Goal: Task Accomplishment & Management: Manage account settings

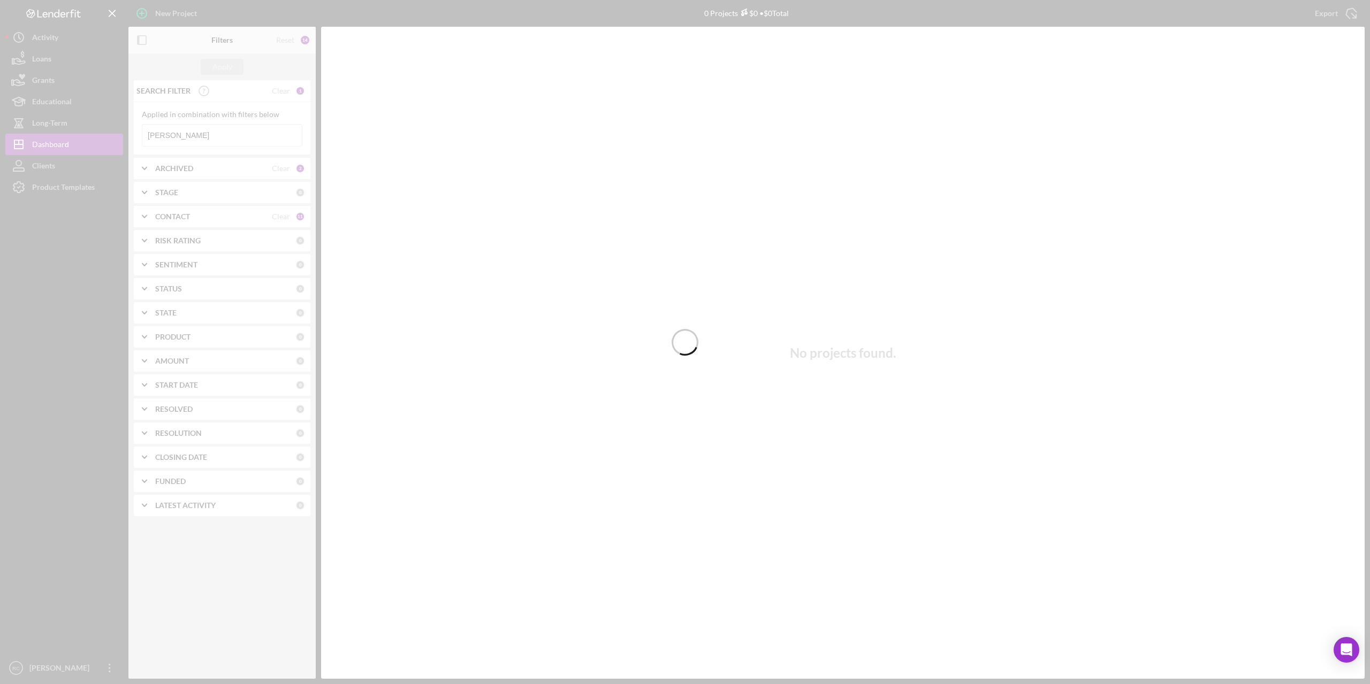
click at [217, 133] on div at bounding box center [685, 342] width 1370 height 684
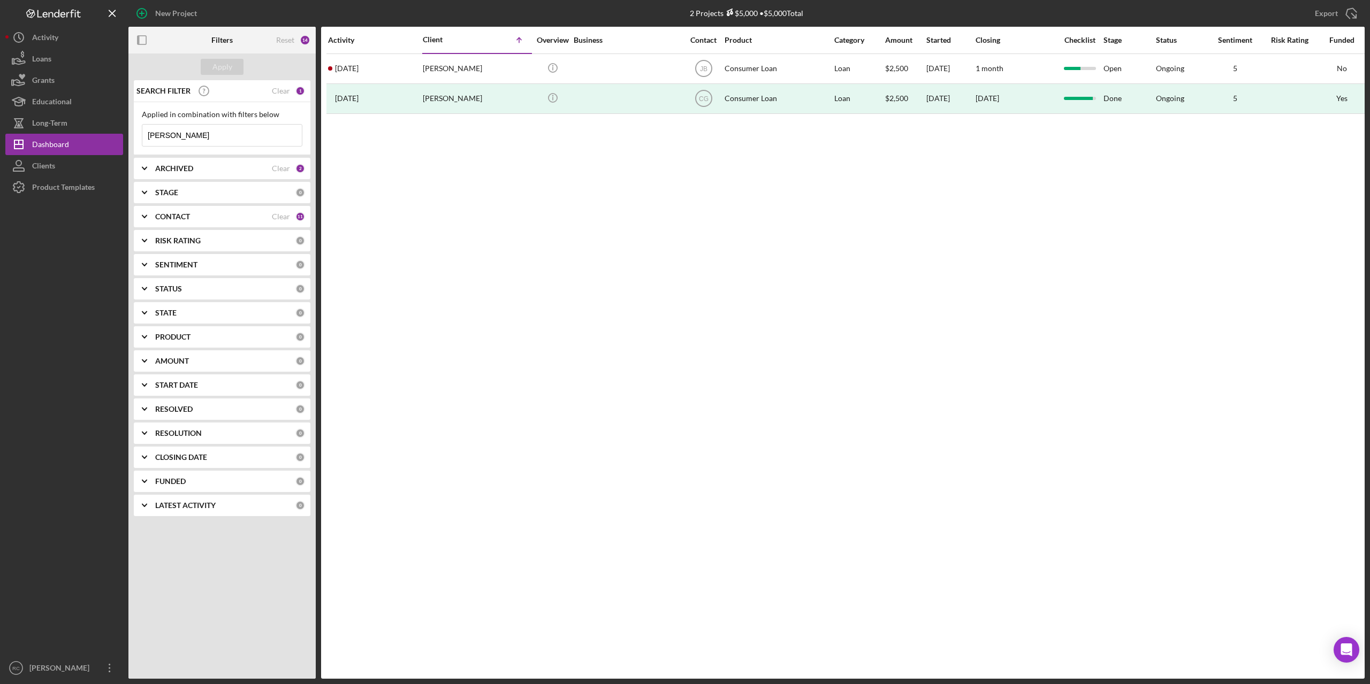
click at [199, 131] on input "[PERSON_NAME]" at bounding box center [221, 135] width 159 height 21
type input "p"
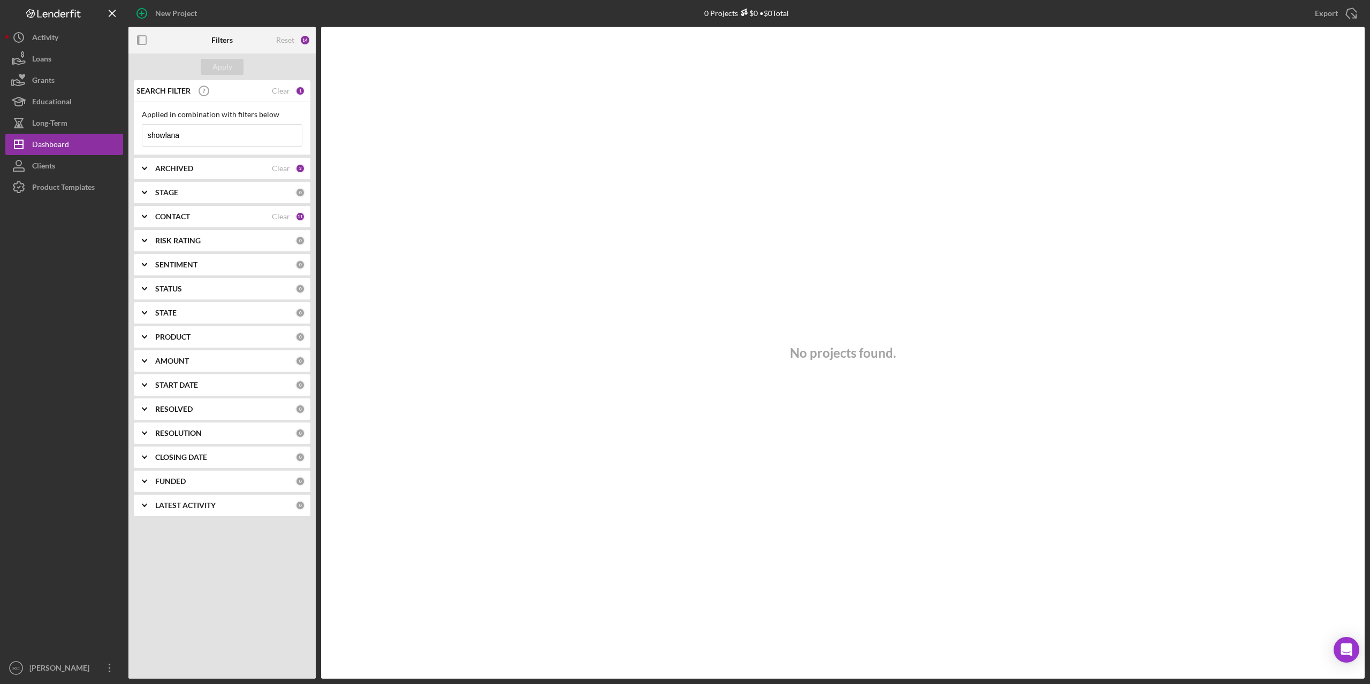
click at [194, 138] on input "showlana" at bounding box center [221, 135] width 159 height 21
type input "s"
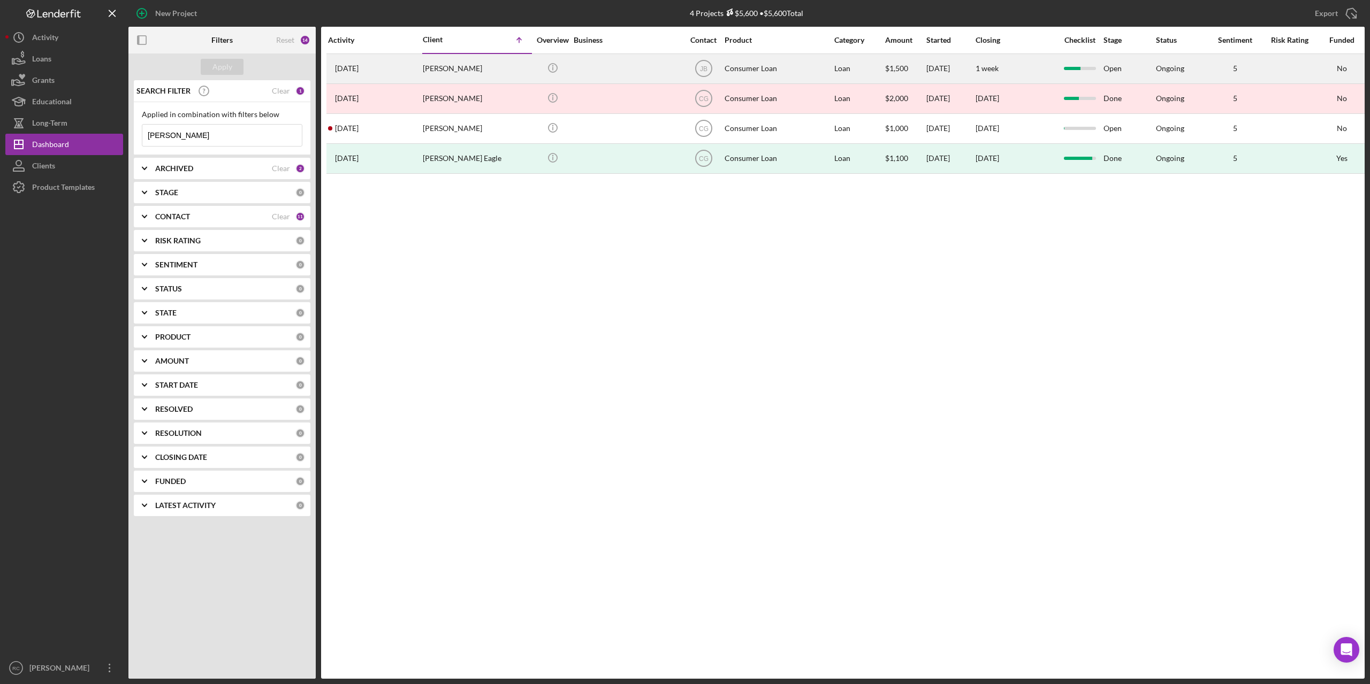
type input "[PERSON_NAME]"
click at [456, 71] on div "[PERSON_NAME]" at bounding box center [476, 69] width 107 height 28
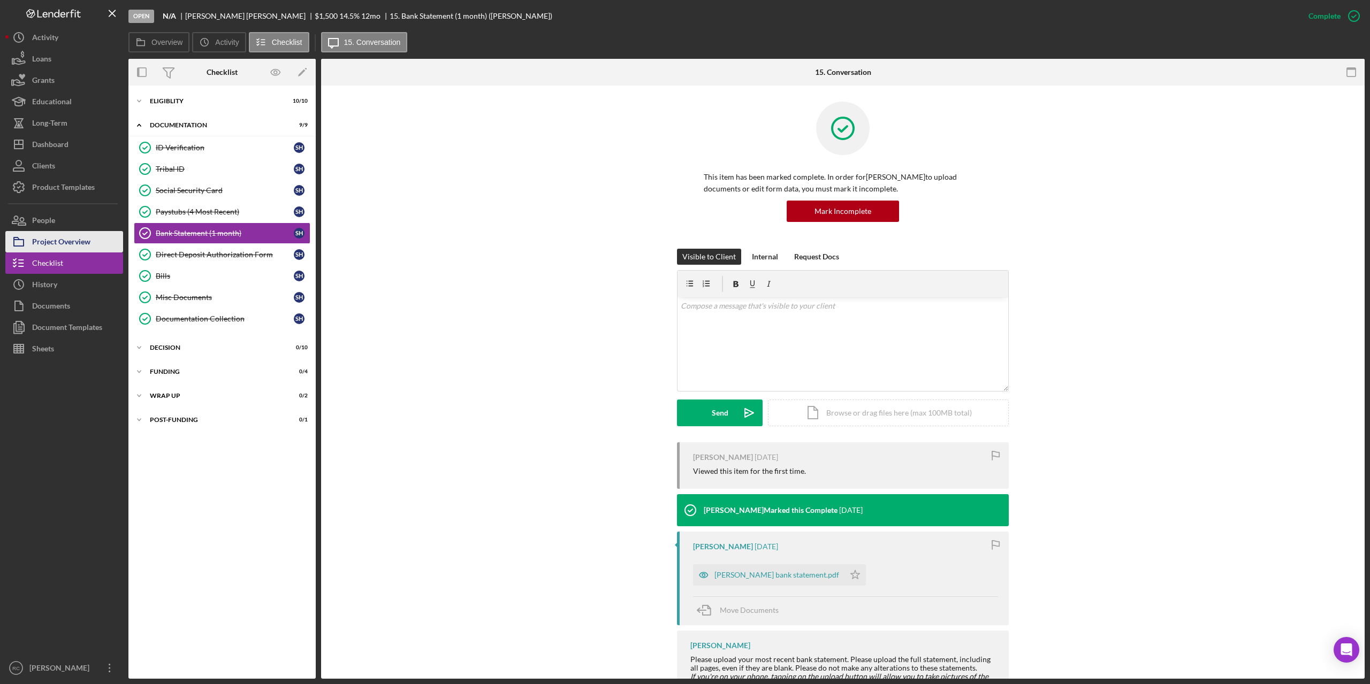
click at [75, 240] on div "Project Overview" at bounding box center [61, 243] width 58 height 24
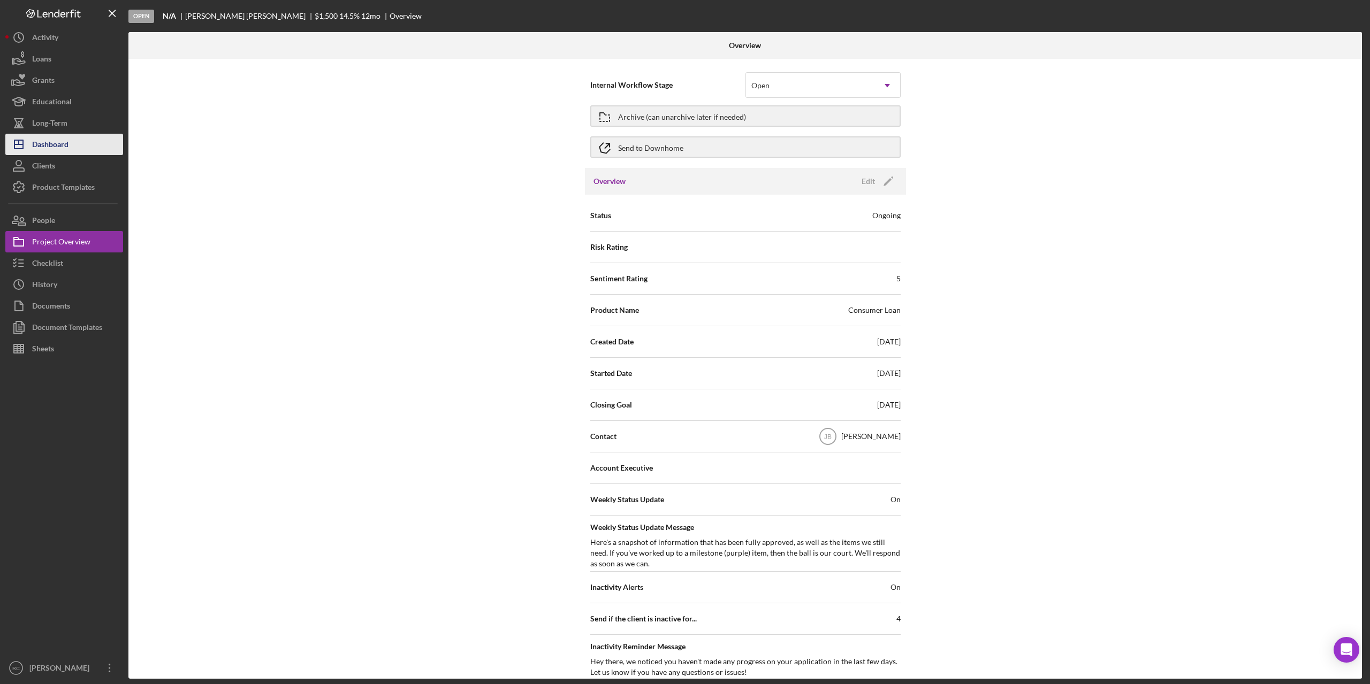
click at [56, 141] on div "Dashboard" at bounding box center [50, 146] width 36 height 24
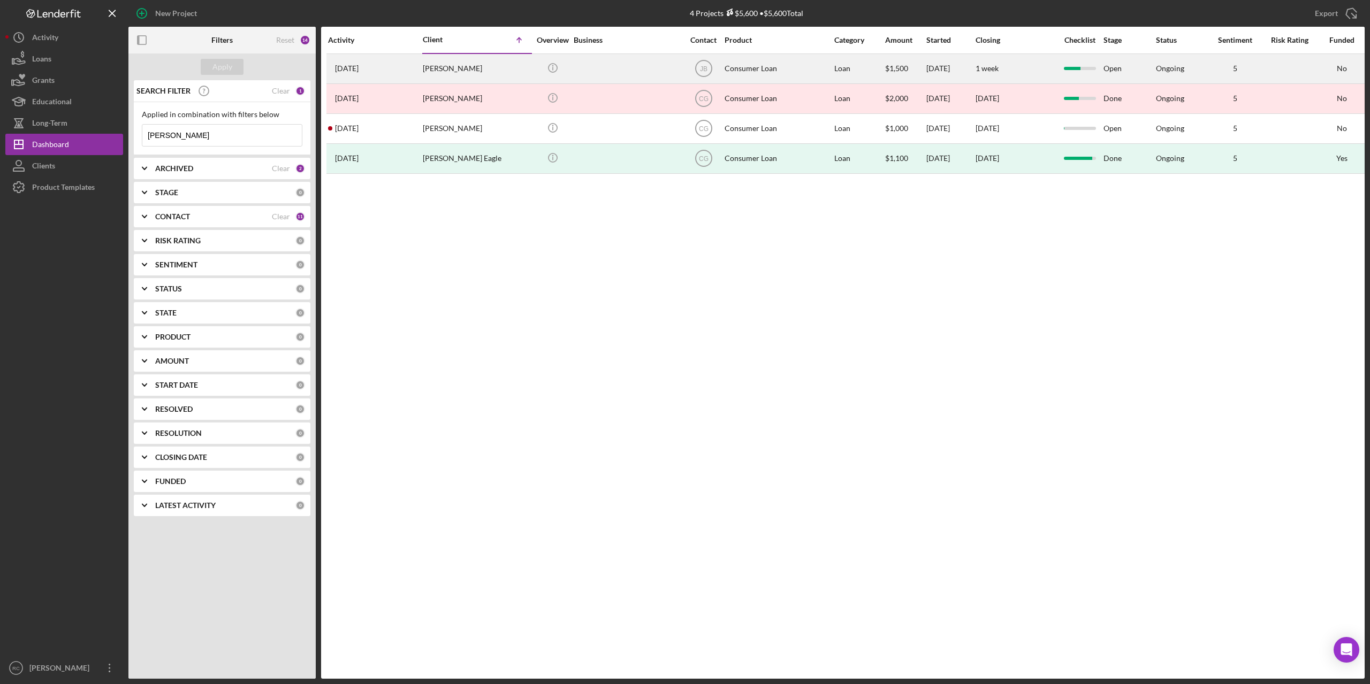
click at [452, 65] on div "[PERSON_NAME]" at bounding box center [476, 69] width 107 height 28
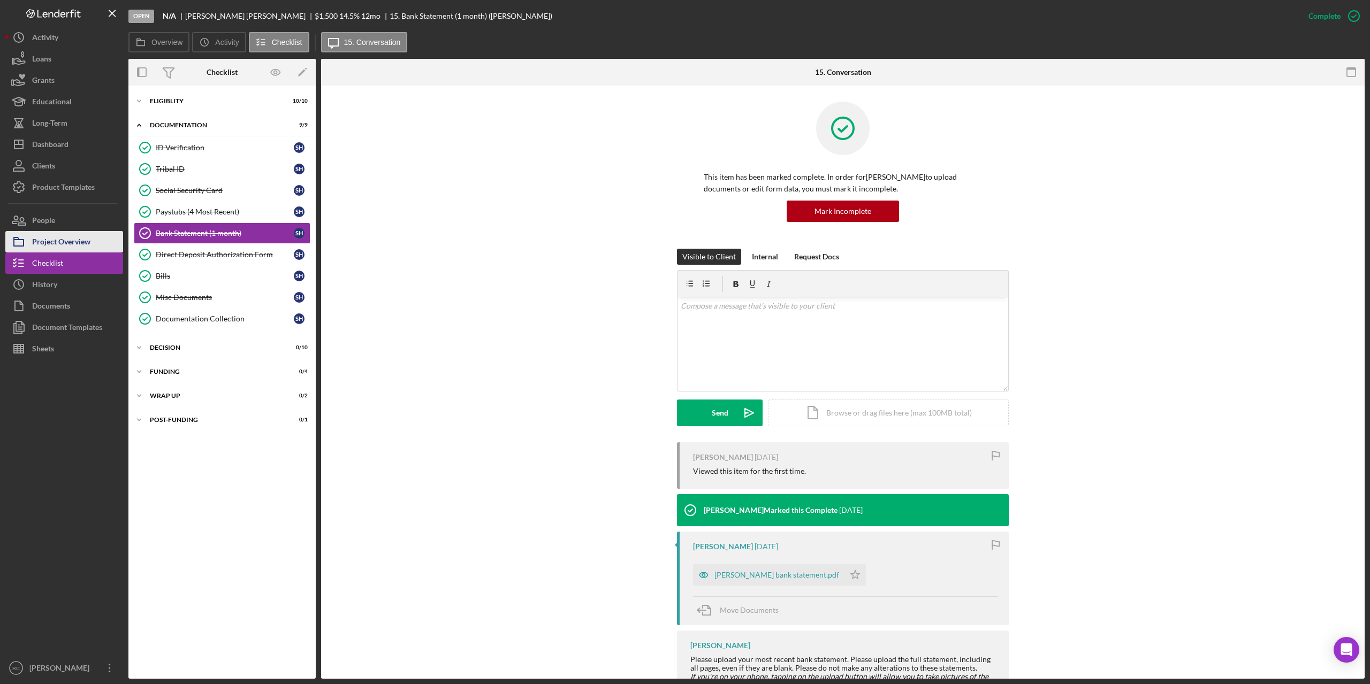
click at [70, 242] on div "Project Overview" at bounding box center [61, 243] width 58 height 24
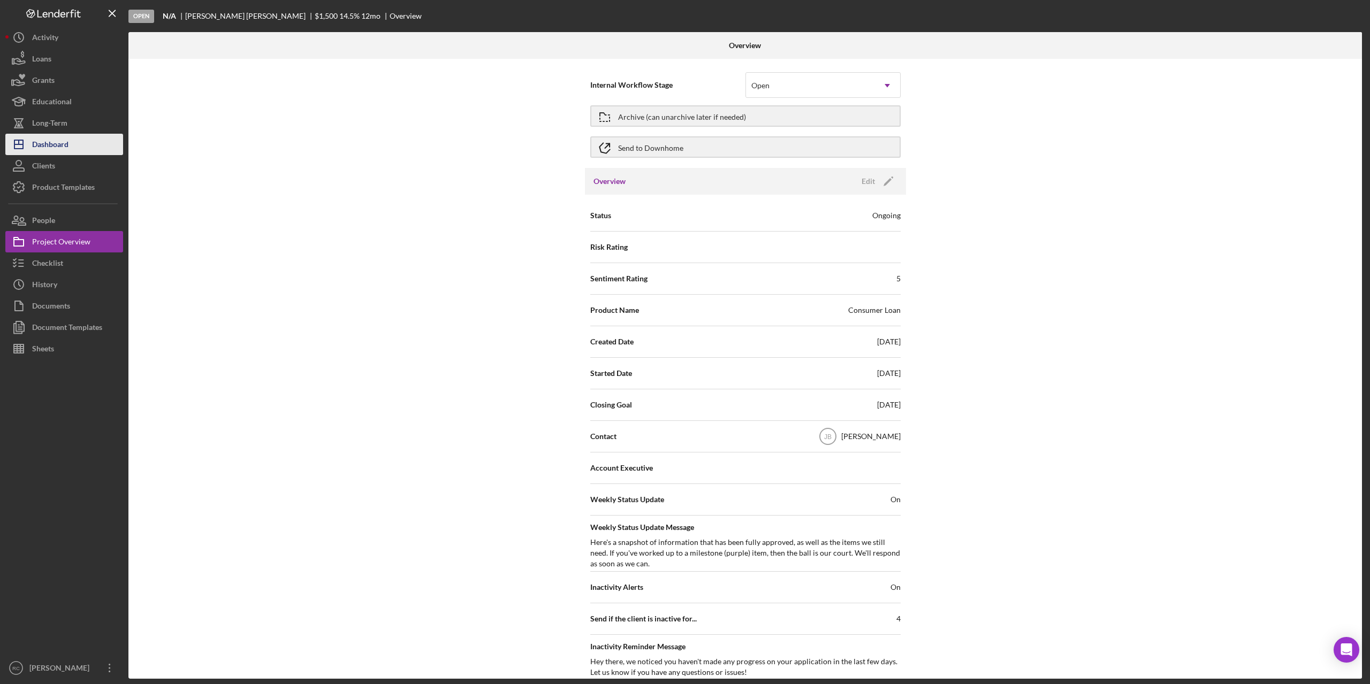
click at [50, 138] on div "Dashboard" at bounding box center [50, 146] width 36 height 24
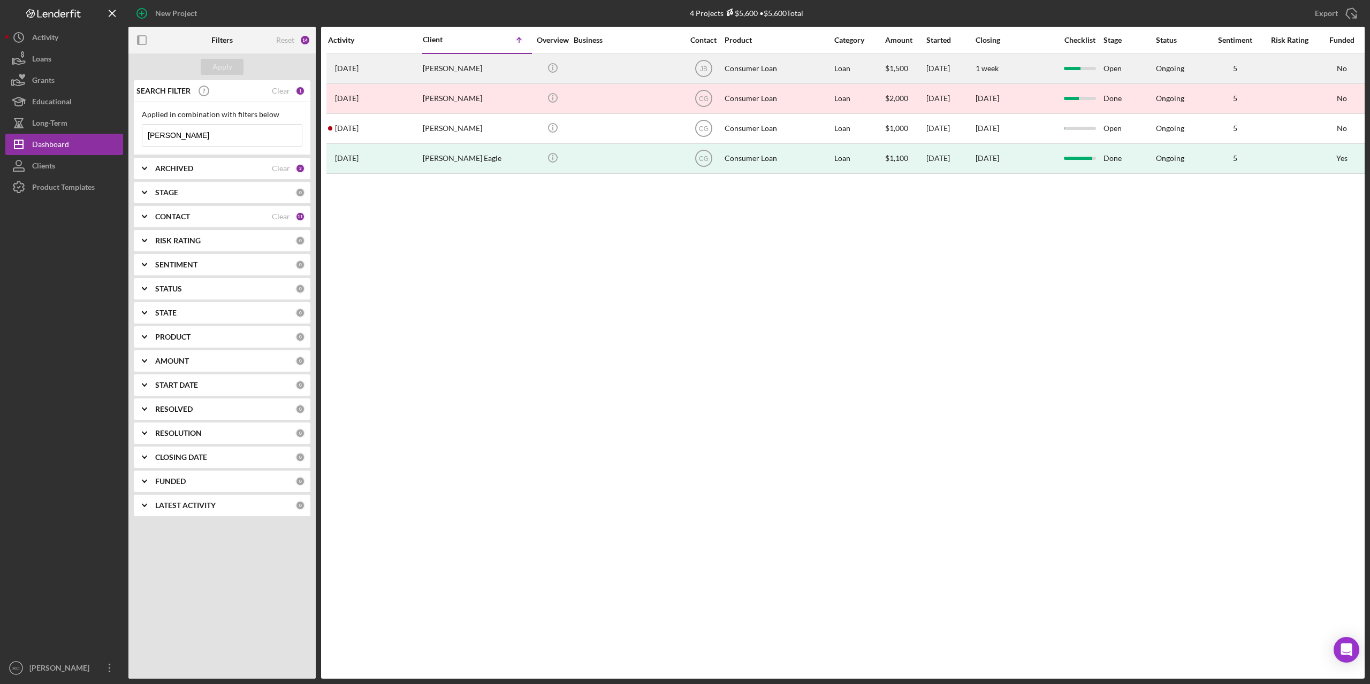
click at [492, 78] on div "[PERSON_NAME]" at bounding box center [476, 69] width 107 height 28
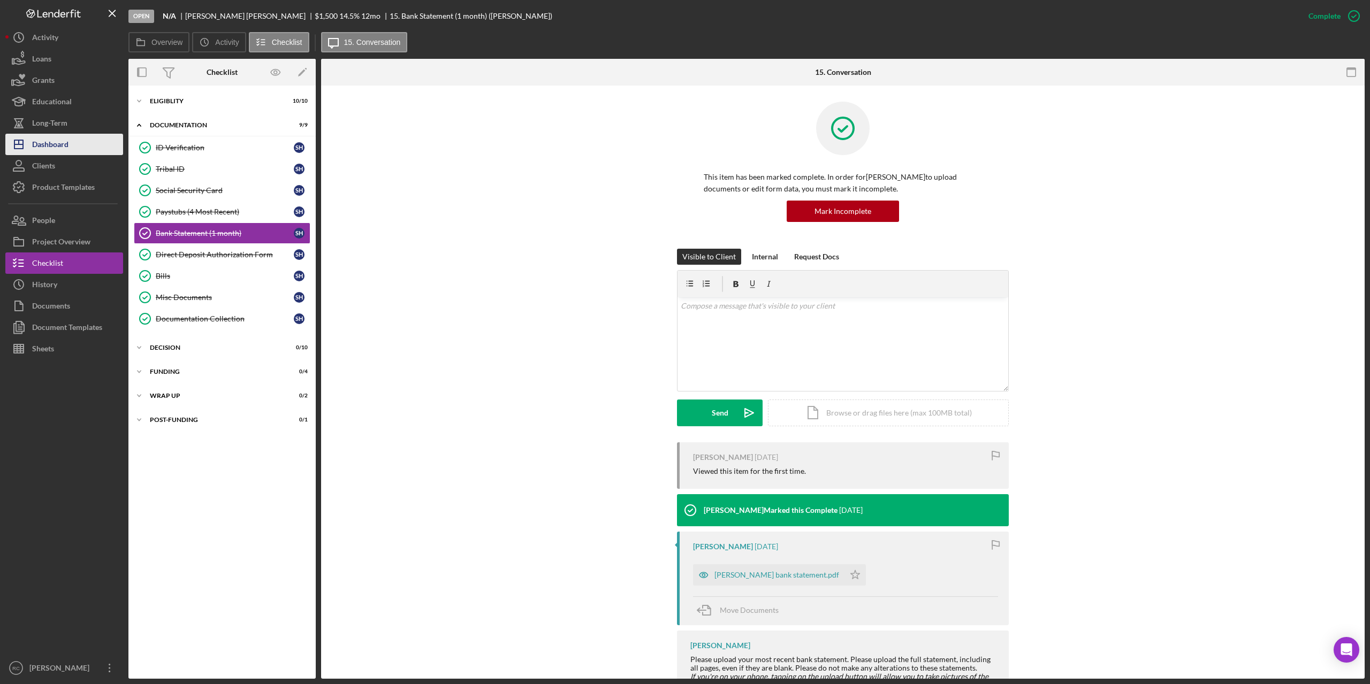
click at [57, 147] on div "Dashboard" at bounding box center [50, 146] width 36 height 24
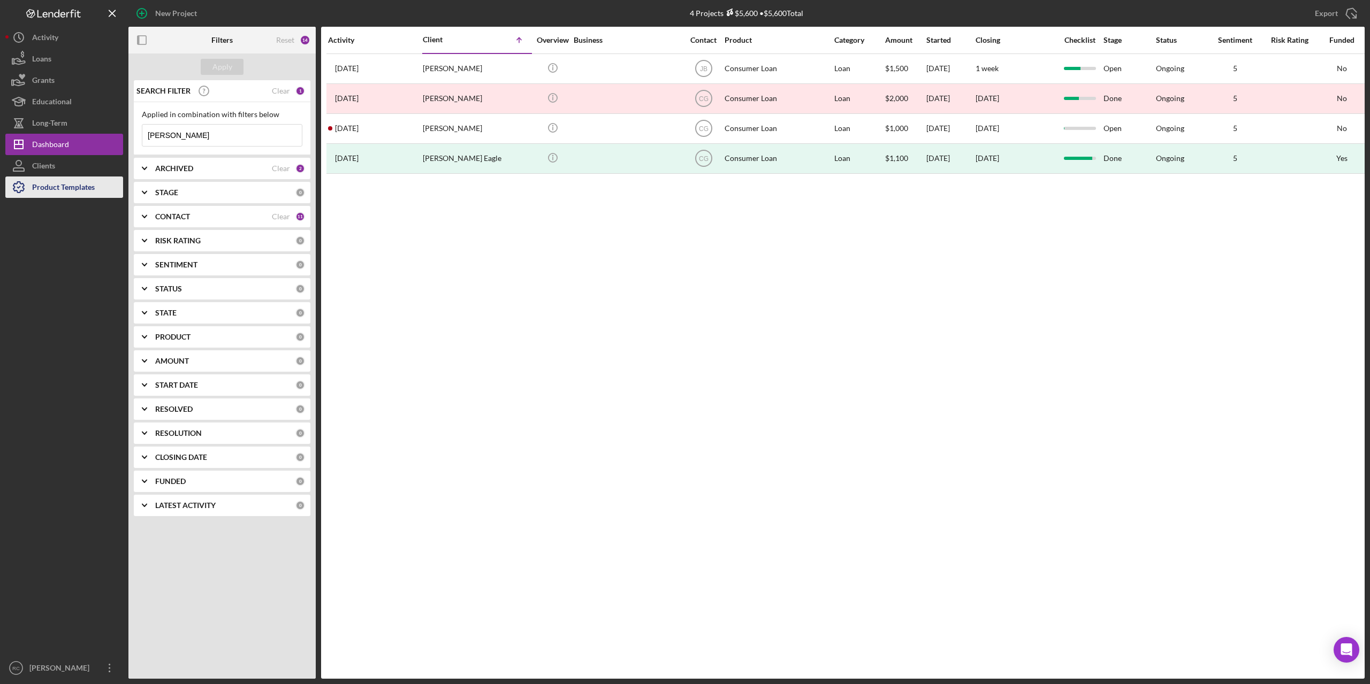
click at [62, 186] on div "Product Templates" at bounding box center [63, 189] width 63 height 24
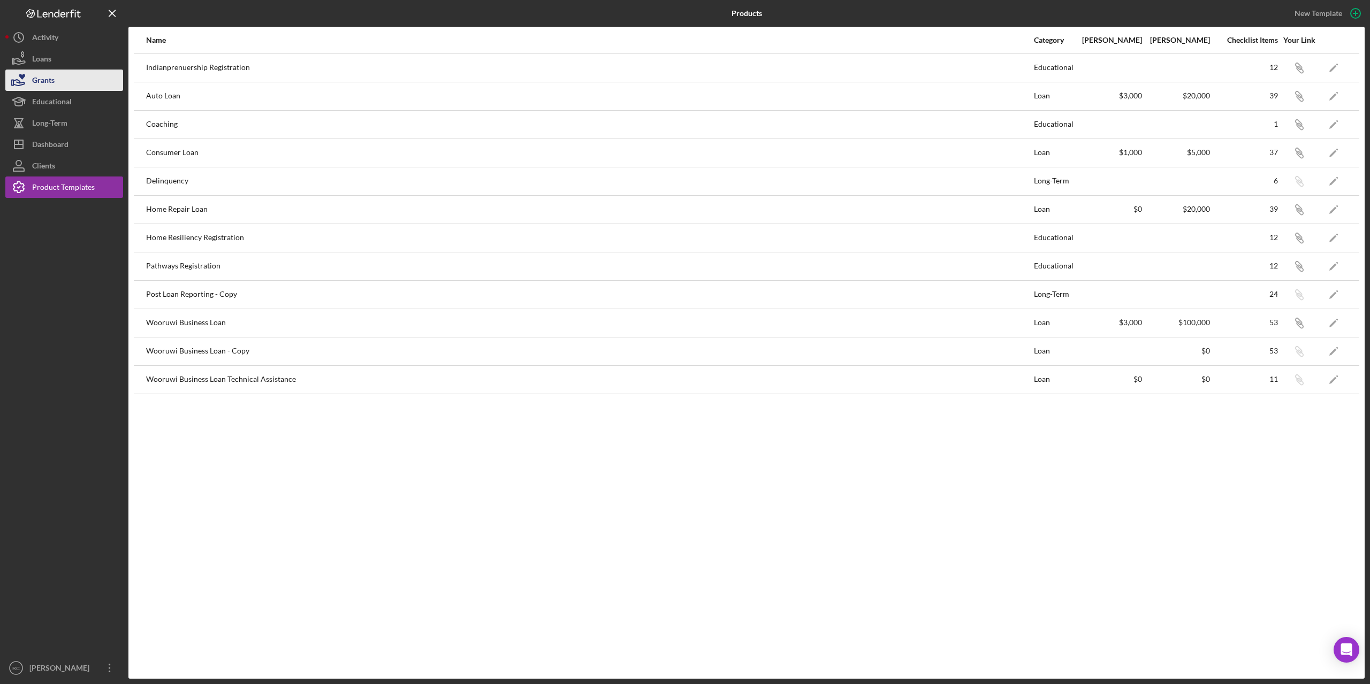
click at [56, 81] on button "Grants" at bounding box center [64, 80] width 118 height 21
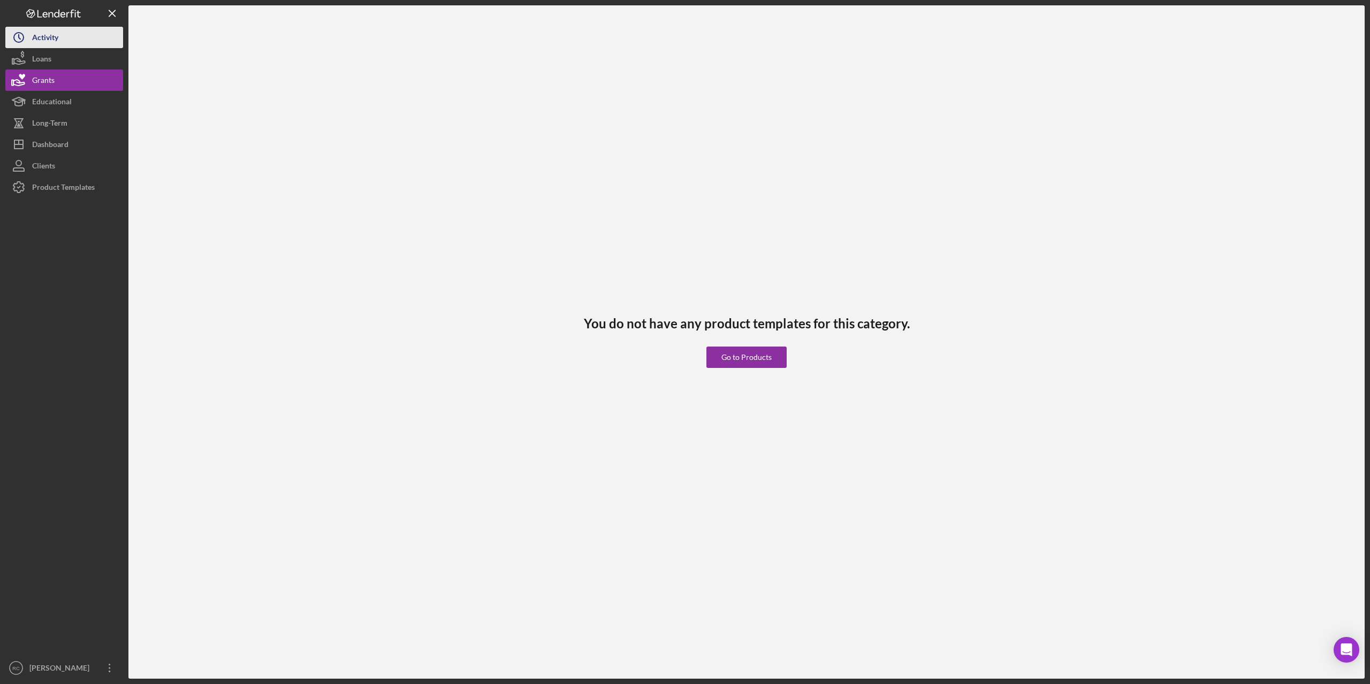
click at [55, 40] on div "Activity" at bounding box center [45, 39] width 26 height 24
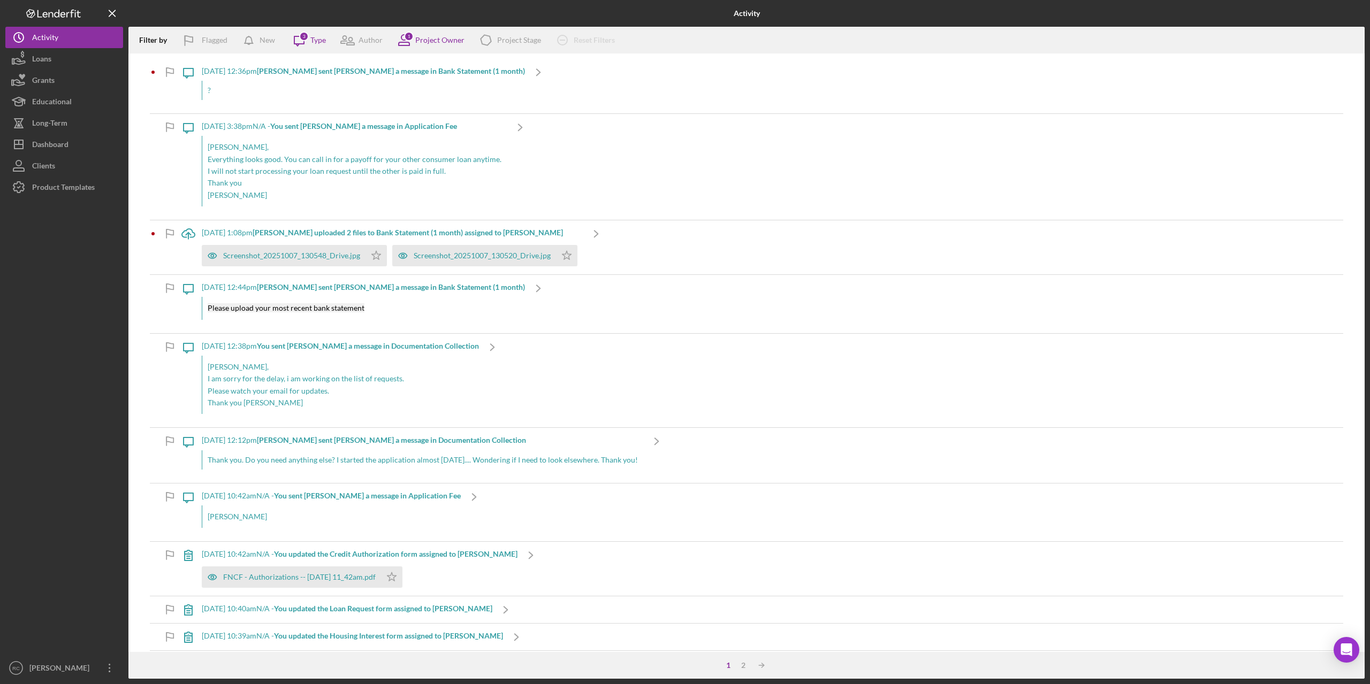
click at [293, 72] on b "[PERSON_NAME] sent [PERSON_NAME] a message in Bank Statement (1 month)" at bounding box center [391, 70] width 268 height 9
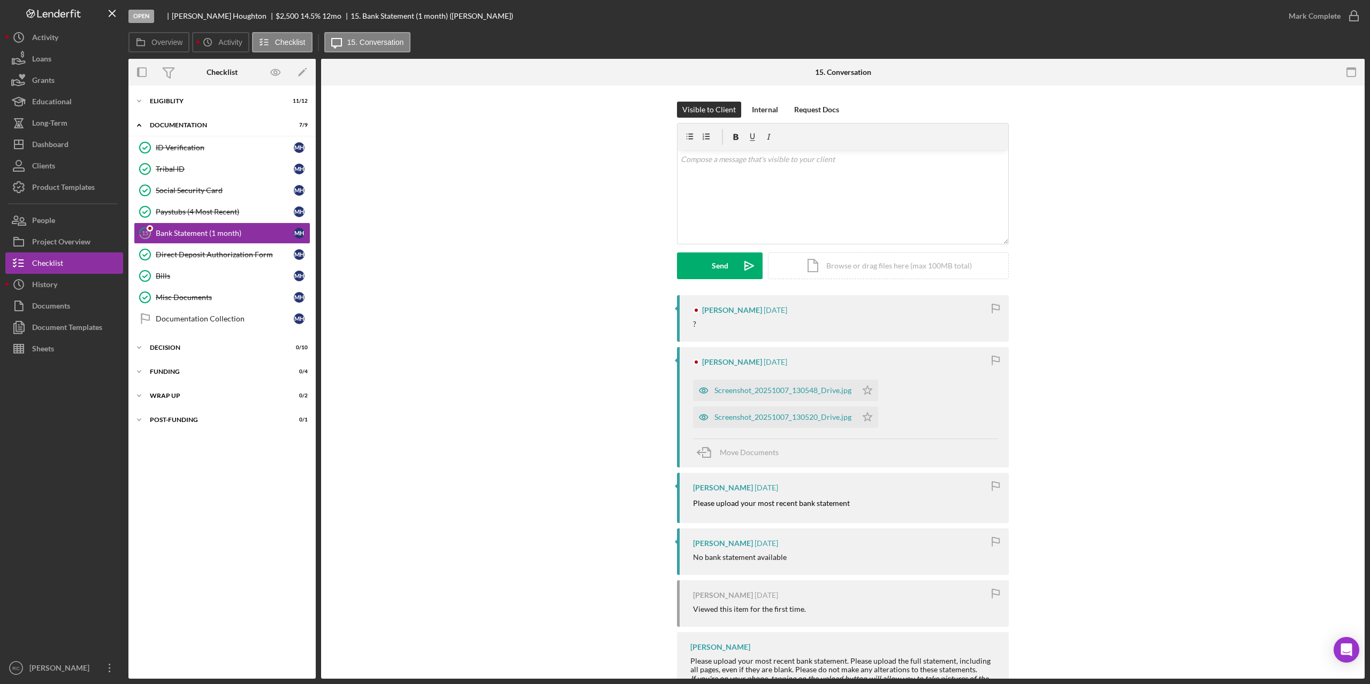
scroll to position [90, 0]
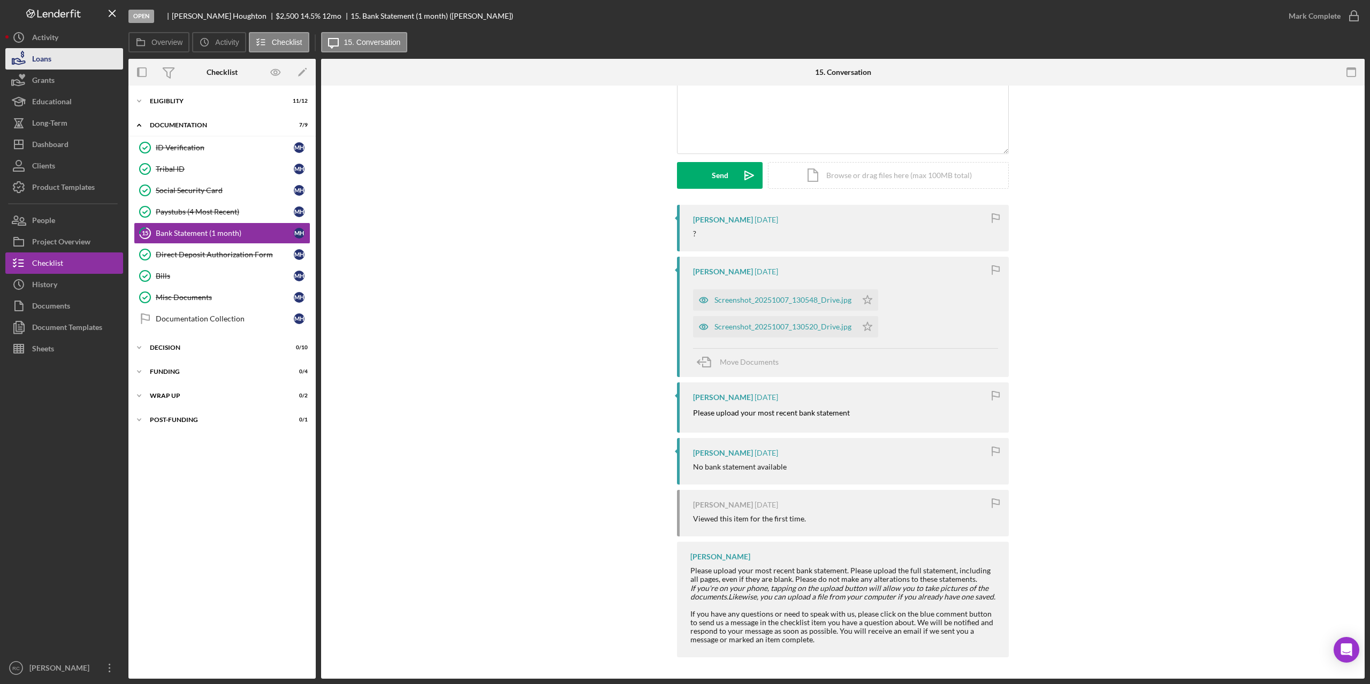
click at [49, 57] on div "Loans" at bounding box center [41, 60] width 19 height 24
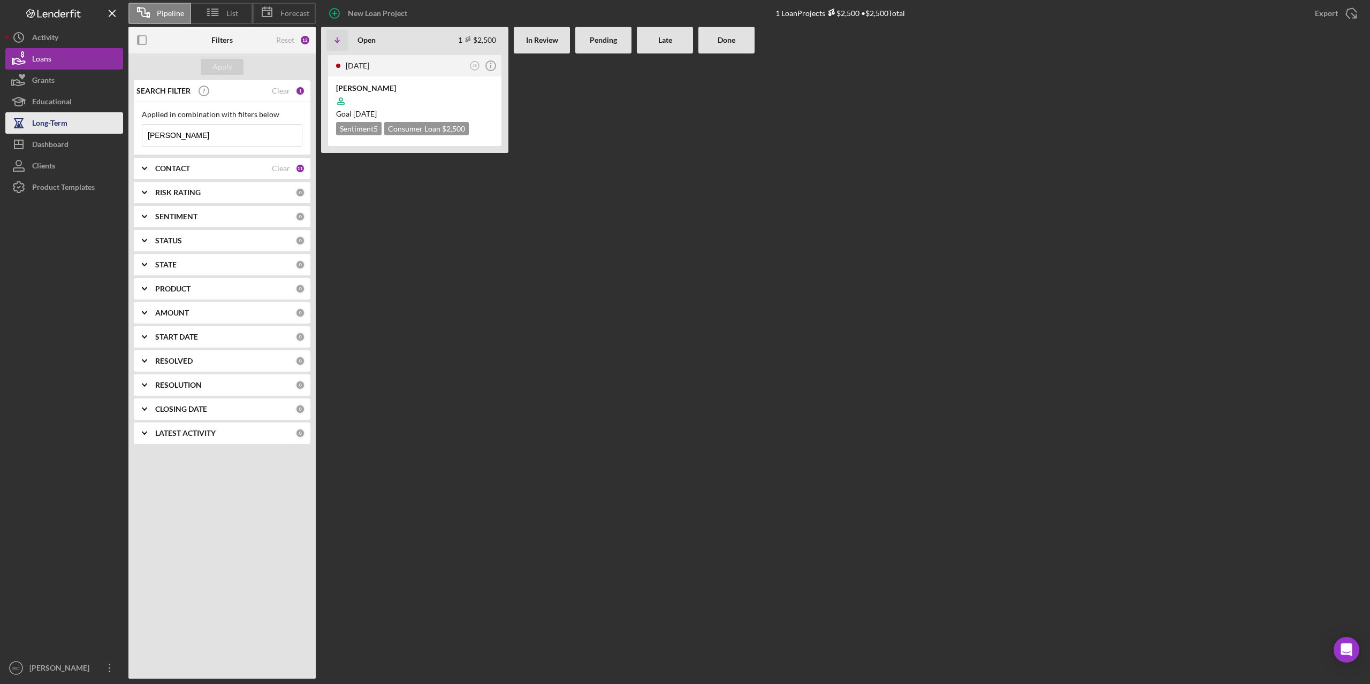
drag, startPoint x: 178, startPoint y: 133, endPoint x: 111, endPoint y: 127, distance: 67.2
click at [111, 127] on div "Pipeline List Forecast New Loan Project 1 Loan Projects $2,500 • $2,500 Total E…" at bounding box center [684, 339] width 1359 height 679
type input "[PERSON_NAME]"
click at [376, 88] on div "[PERSON_NAME]" at bounding box center [414, 88] width 157 height 11
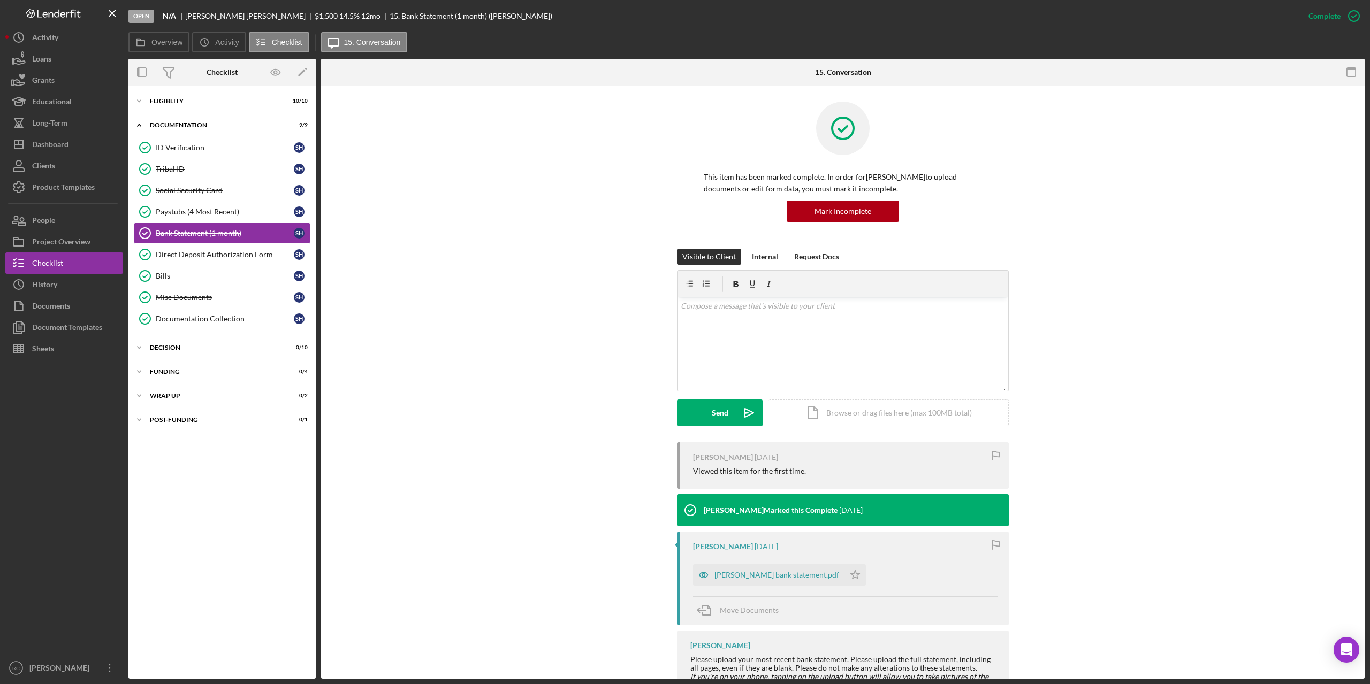
scroll to position [89, 0]
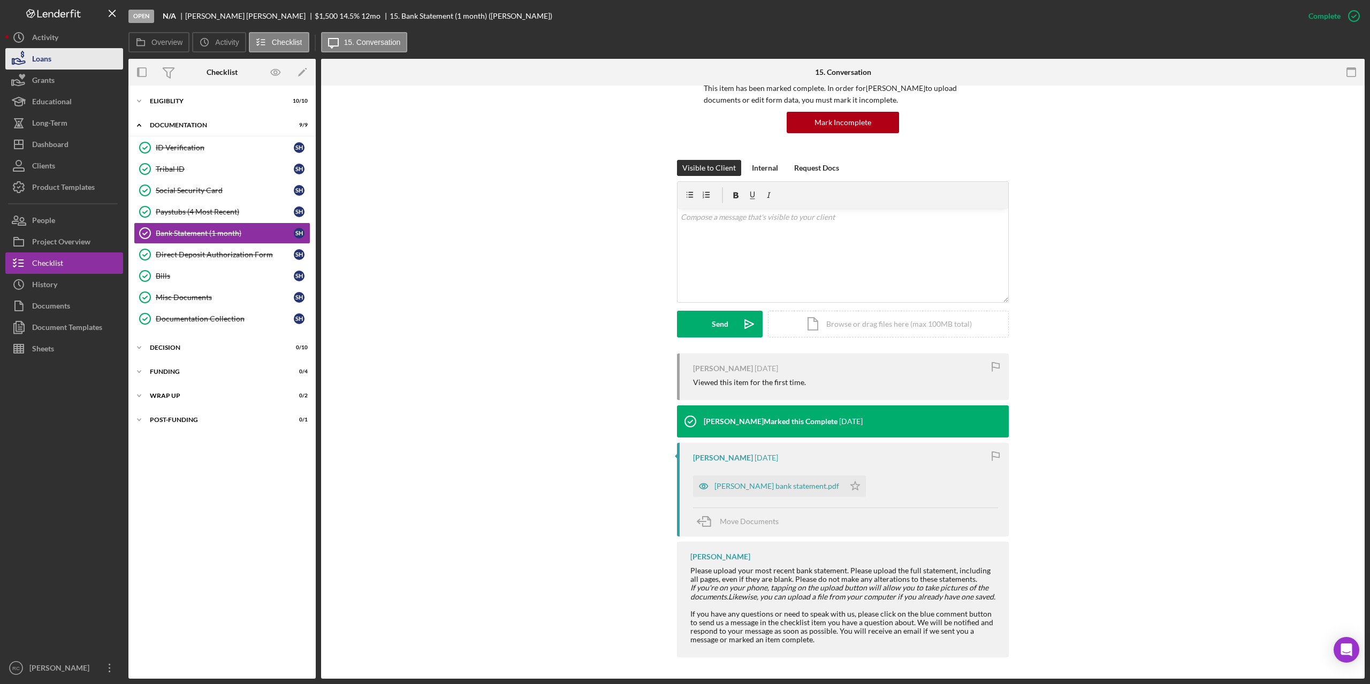
click at [42, 55] on div "Loans" at bounding box center [41, 60] width 19 height 24
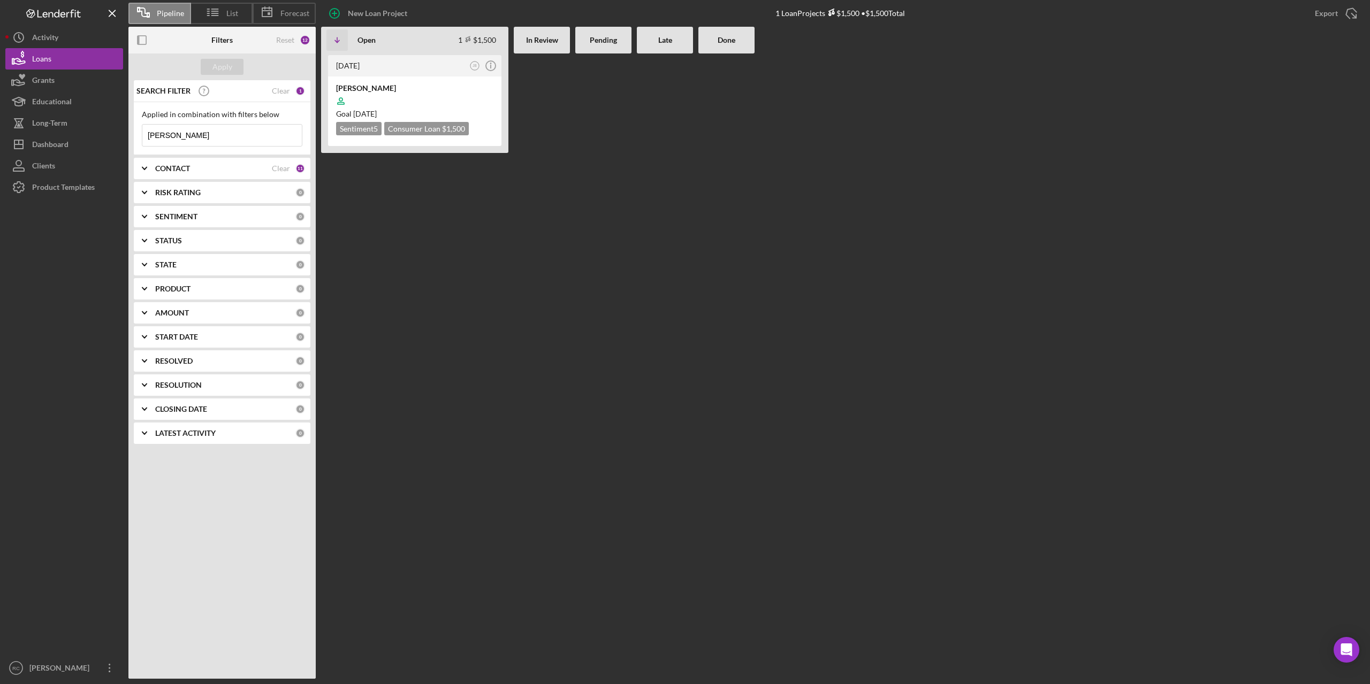
click at [182, 166] on b "CONTACT" at bounding box center [172, 168] width 35 height 9
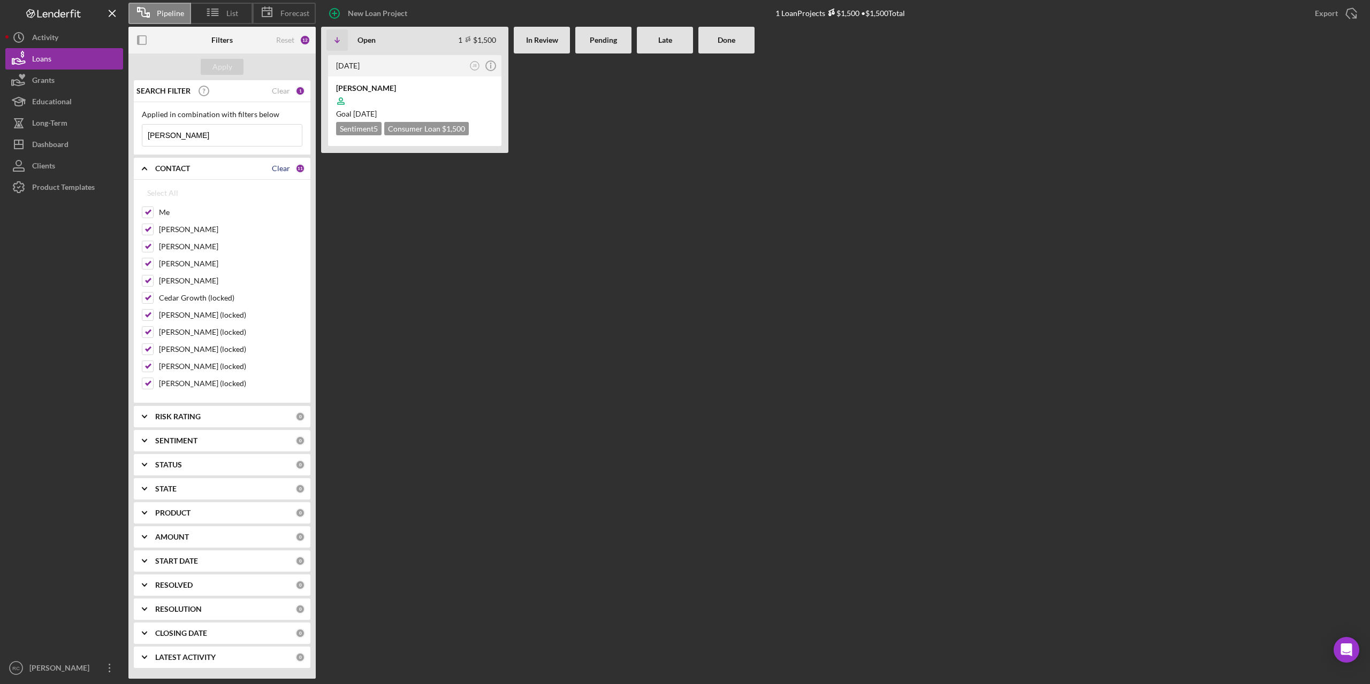
click at [281, 170] on div "Clear" at bounding box center [281, 168] width 18 height 9
checkbox input "false"
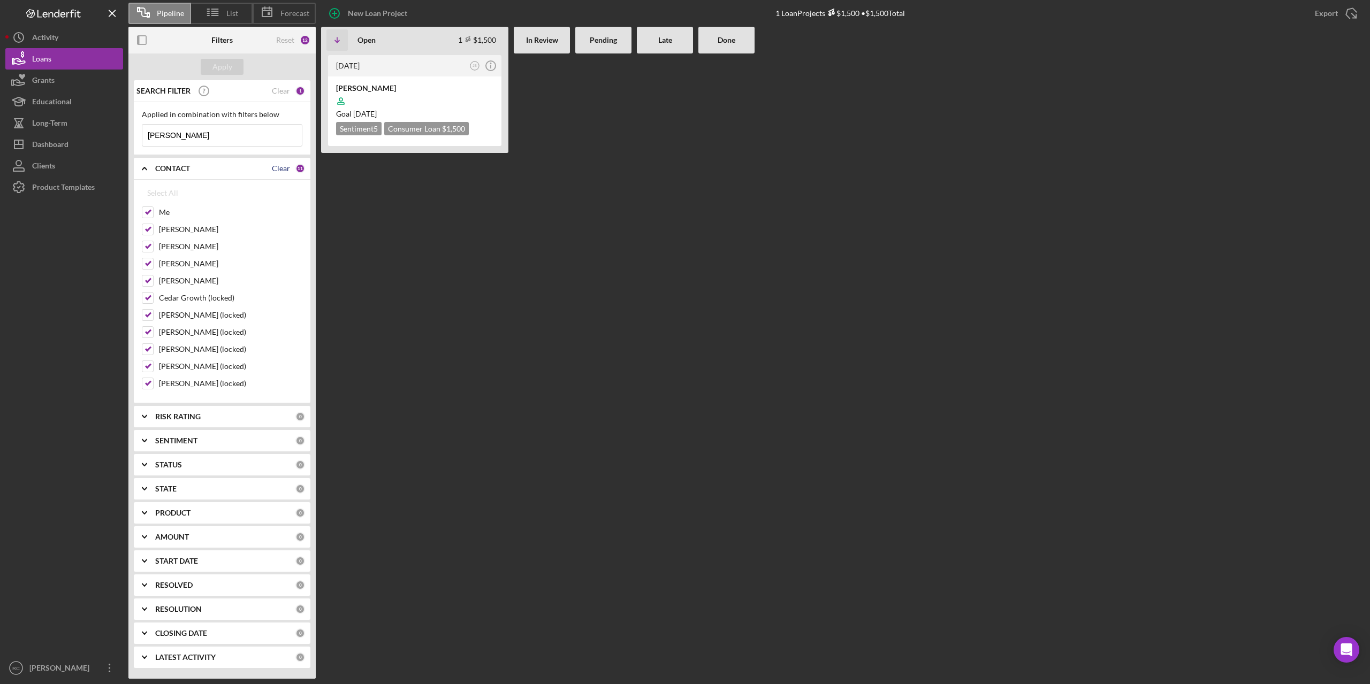
checkbox input "false"
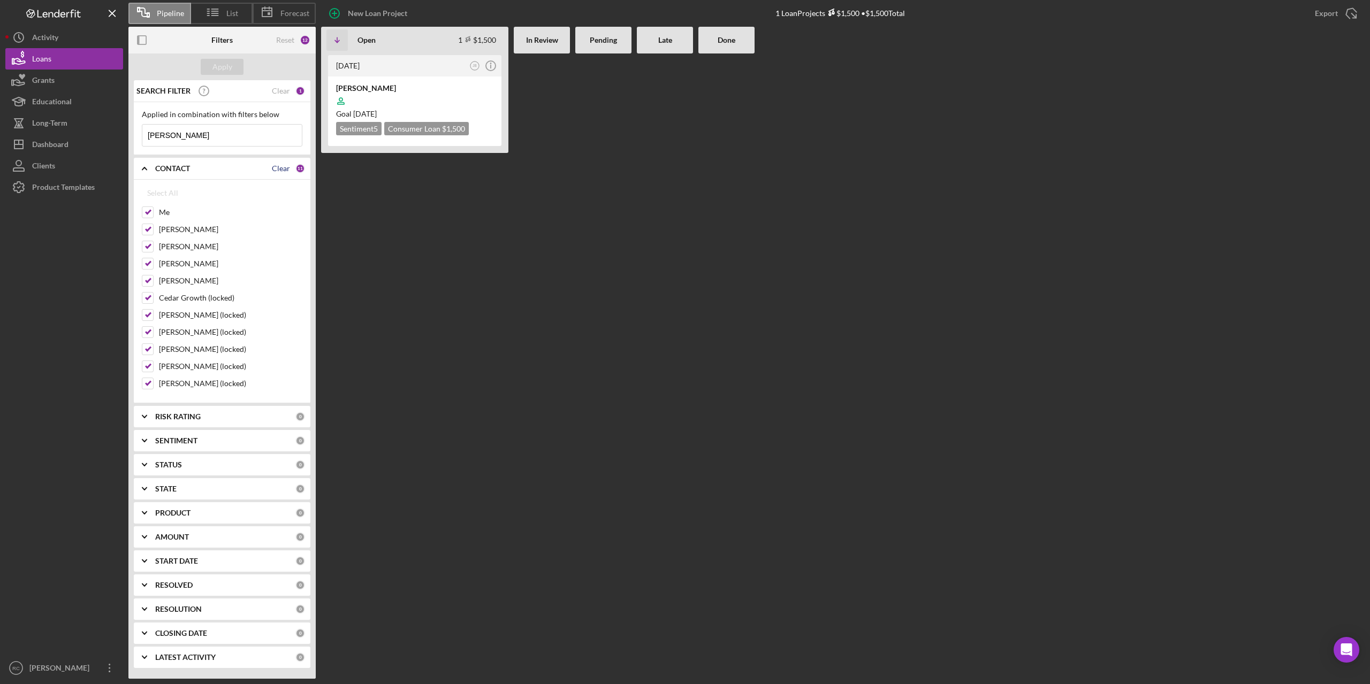
checkbox input "false"
click at [279, 93] on div "Clear" at bounding box center [281, 91] width 18 height 9
click at [157, 194] on div "Select All" at bounding box center [162, 192] width 31 height 21
checkbox input "true"
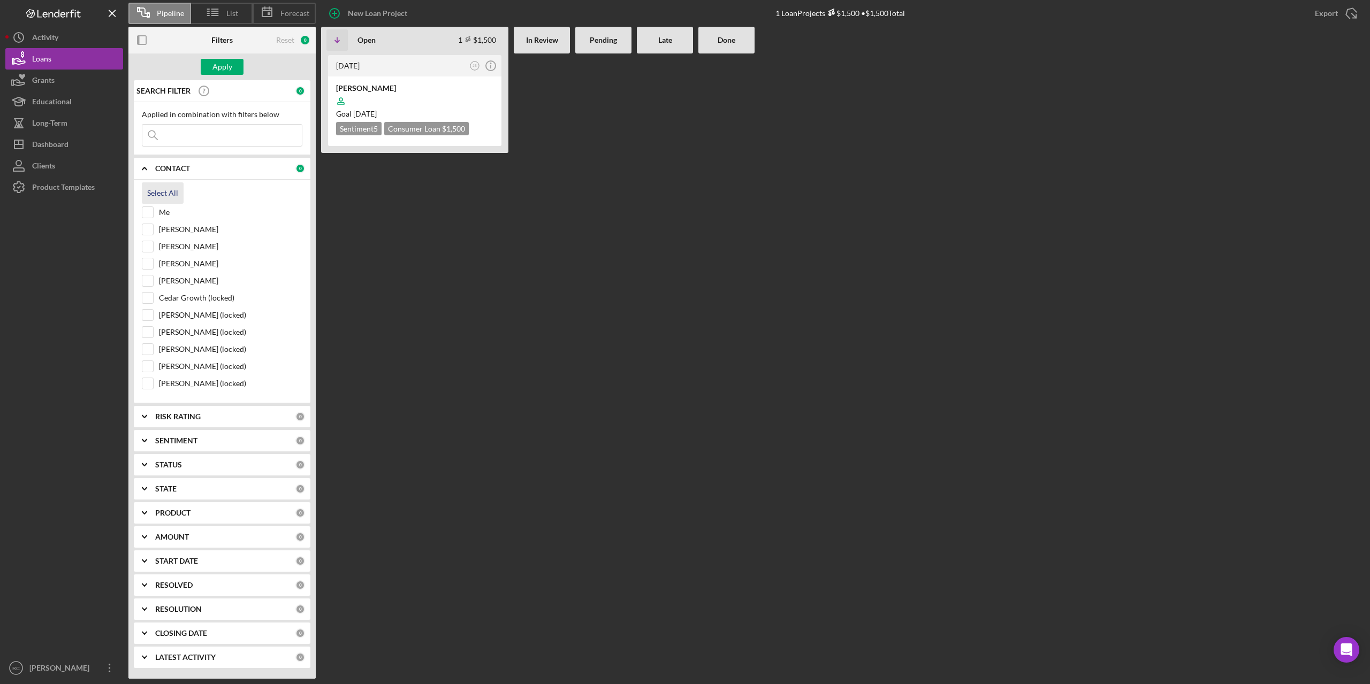
checkbox input "true"
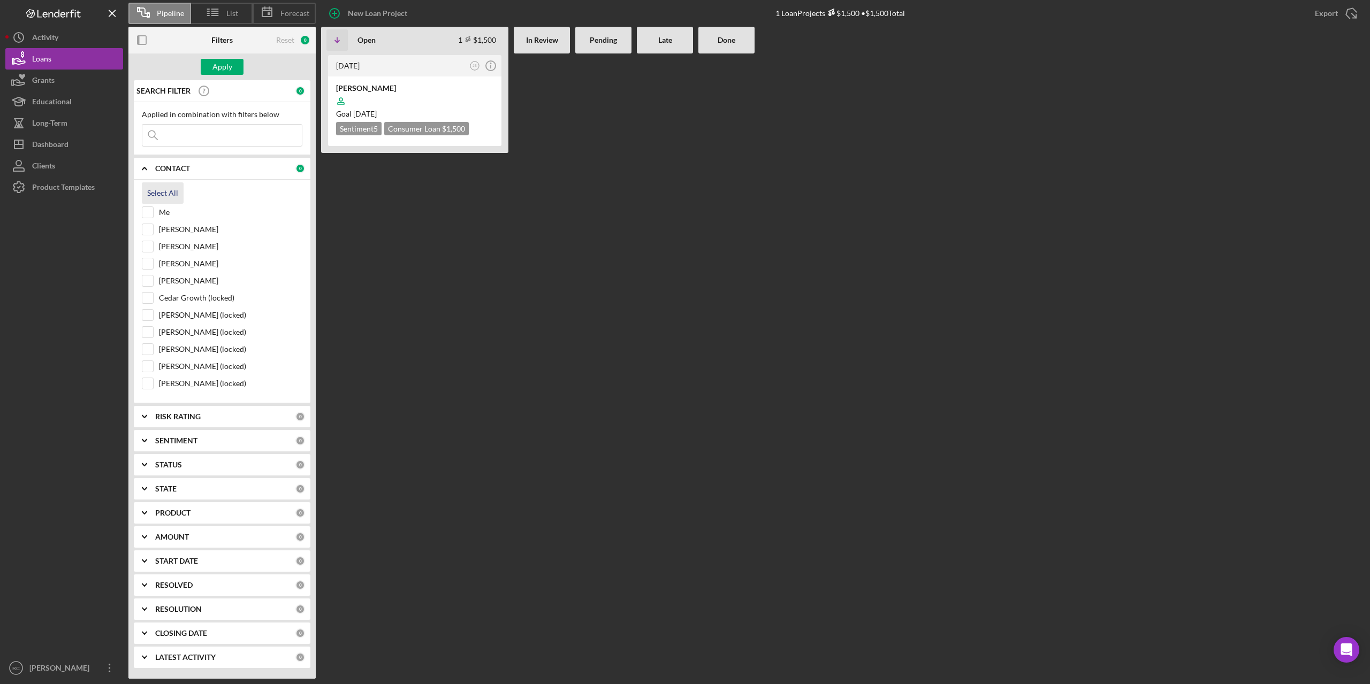
checkbox input "true"
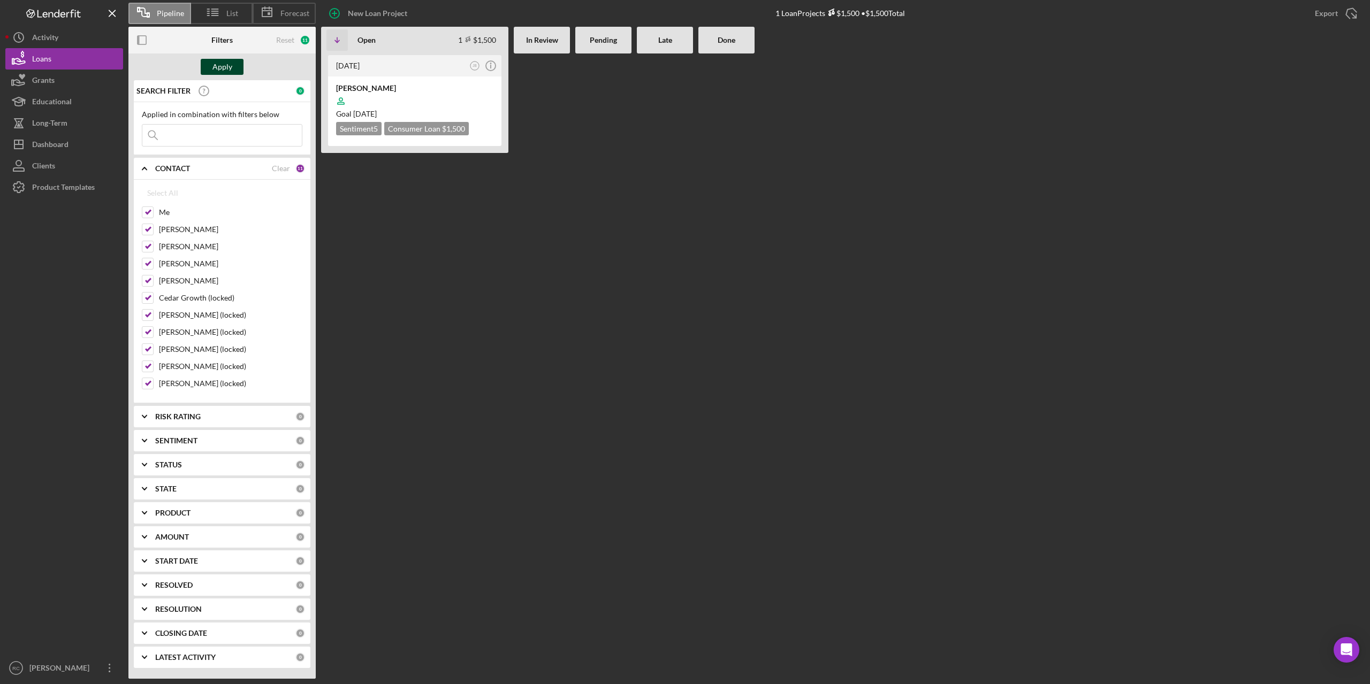
click at [222, 65] on div "Apply" at bounding box center [222, 67] width 20 height 16
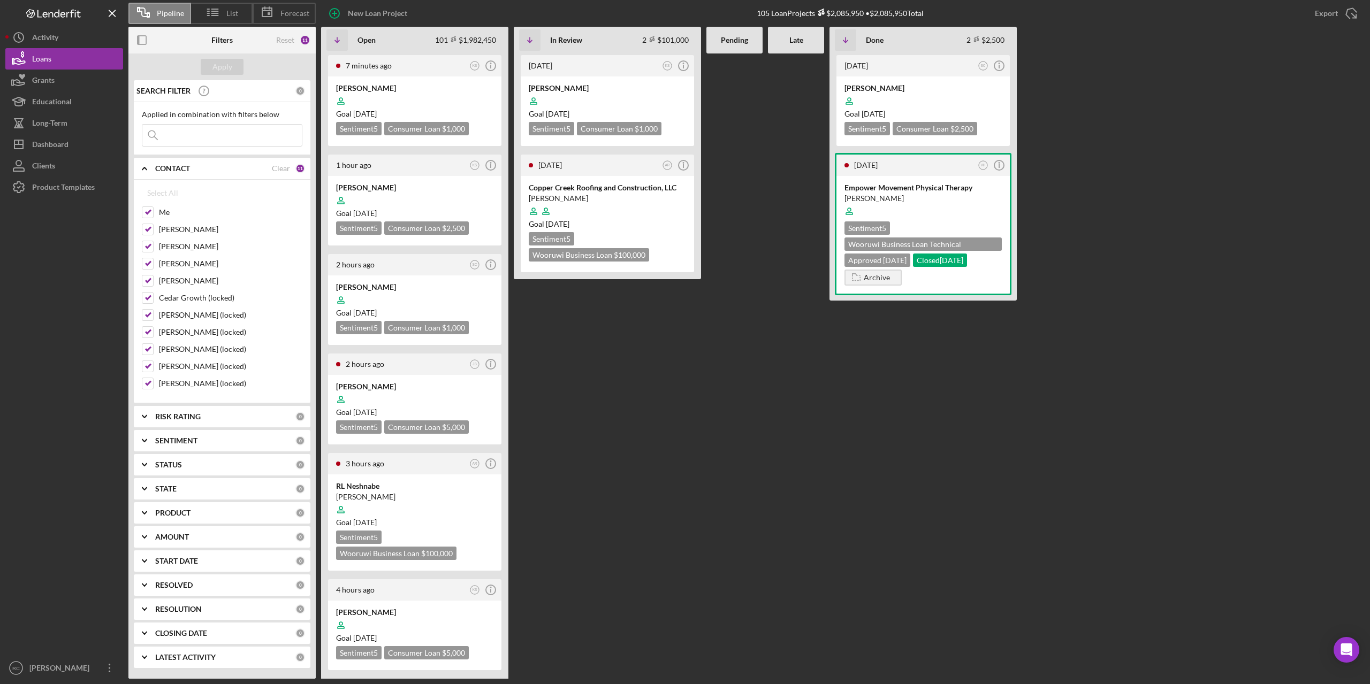
click at [184, 132] on input at bounding box center [221, 135] width 159 height 21
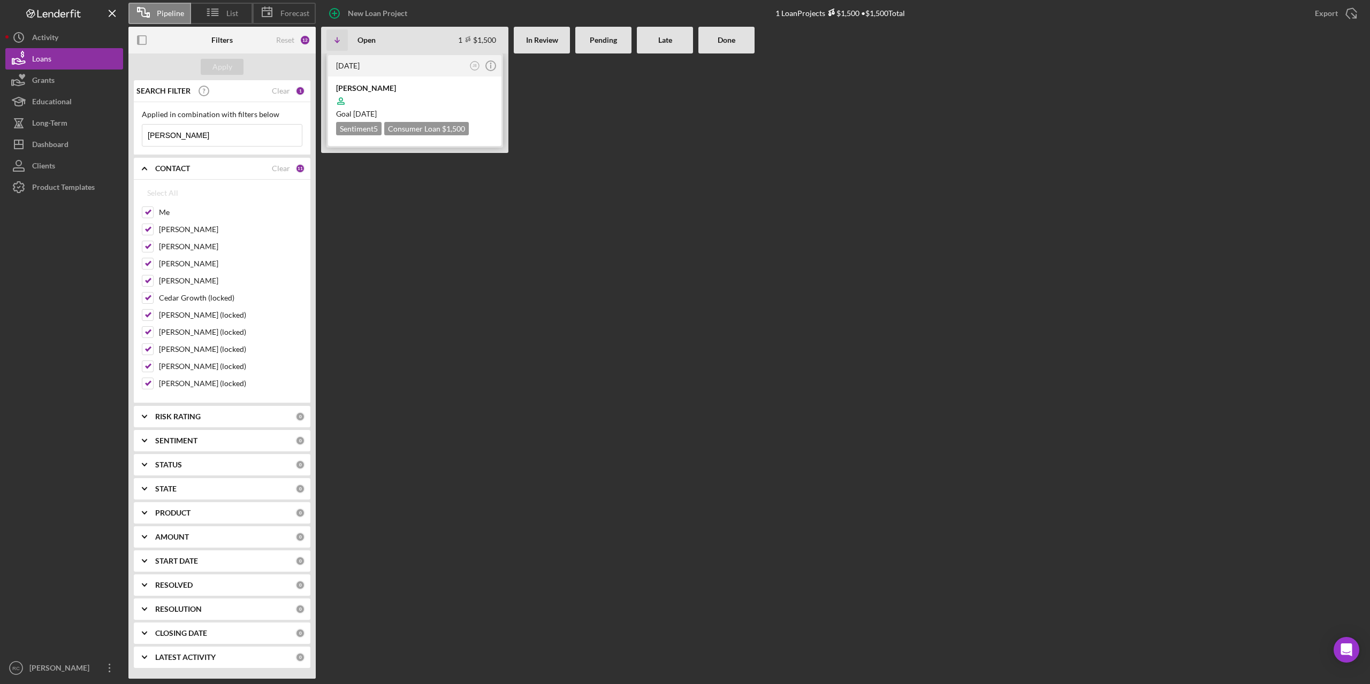
type input "[PERSON_NAME]"
click at [350, 87] on div "[PERSON_NAME]" at bounding box center [414, 88] width 157 height 11
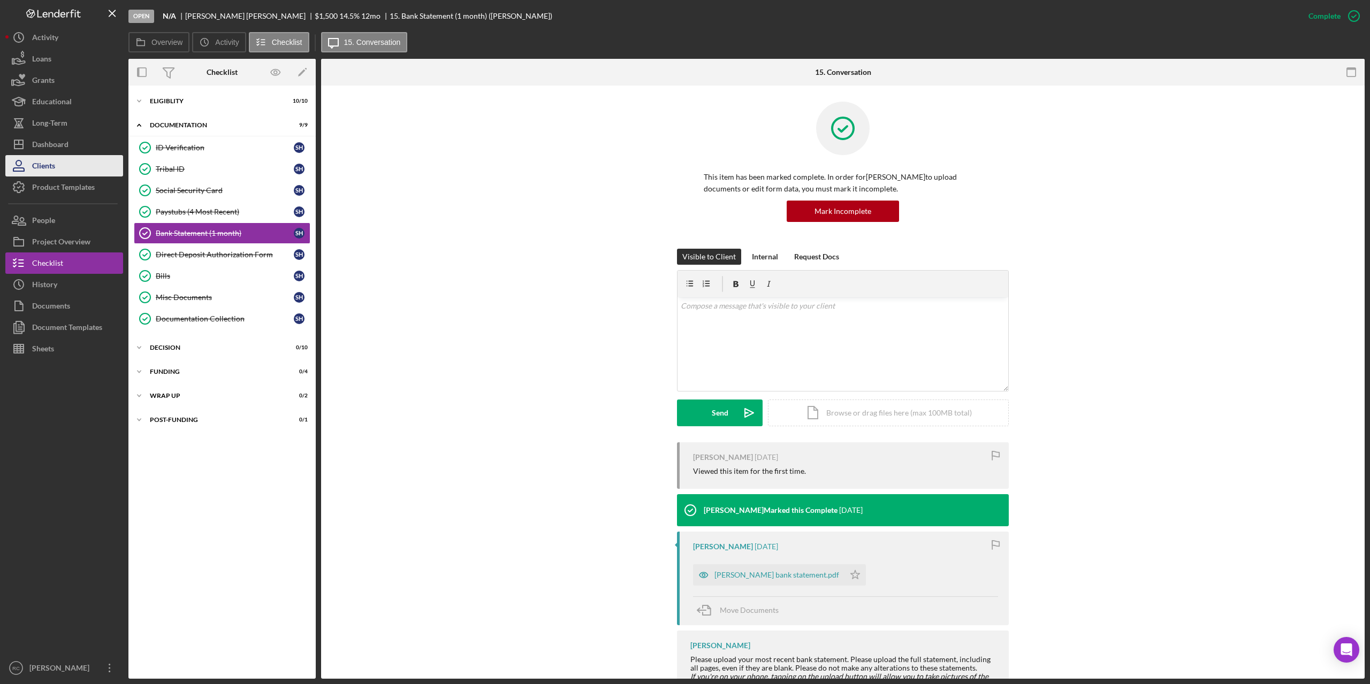
click at [44, 169] on div "Clients" at bounding box center [43, 167] width 23 height 24
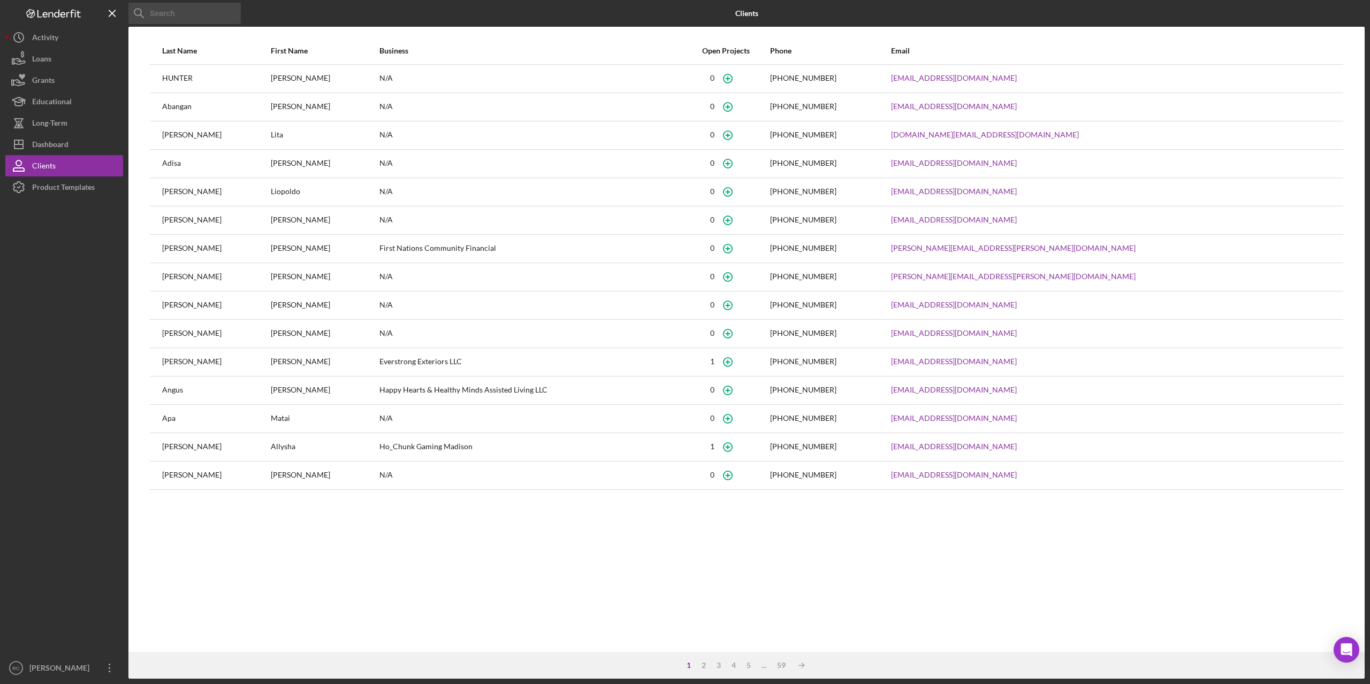
click at [216, 13] on input at bounding box center [184, 13] width 112 height 21
paste input "[EMAIL_ADDRESS][DOMAIN_NAME]"
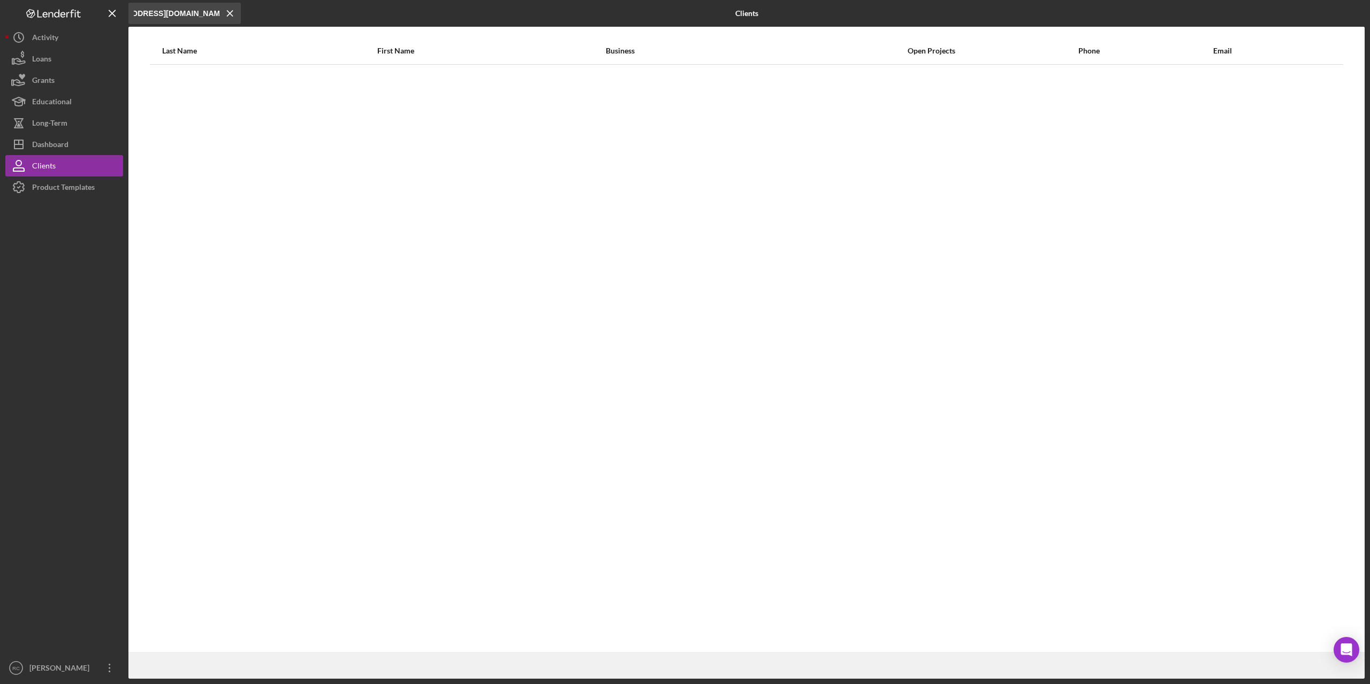
scroll to position [0, 35]
type input "[EMAIL_ADDRESS][DOMAIN_NAME]"
click at [46, 164] on div "Clients" at bounding box center [44, 167] width 24 height 24
click at [46, 142] on div "Dashboard" at bounding box center [50, 146] width 36 height 24
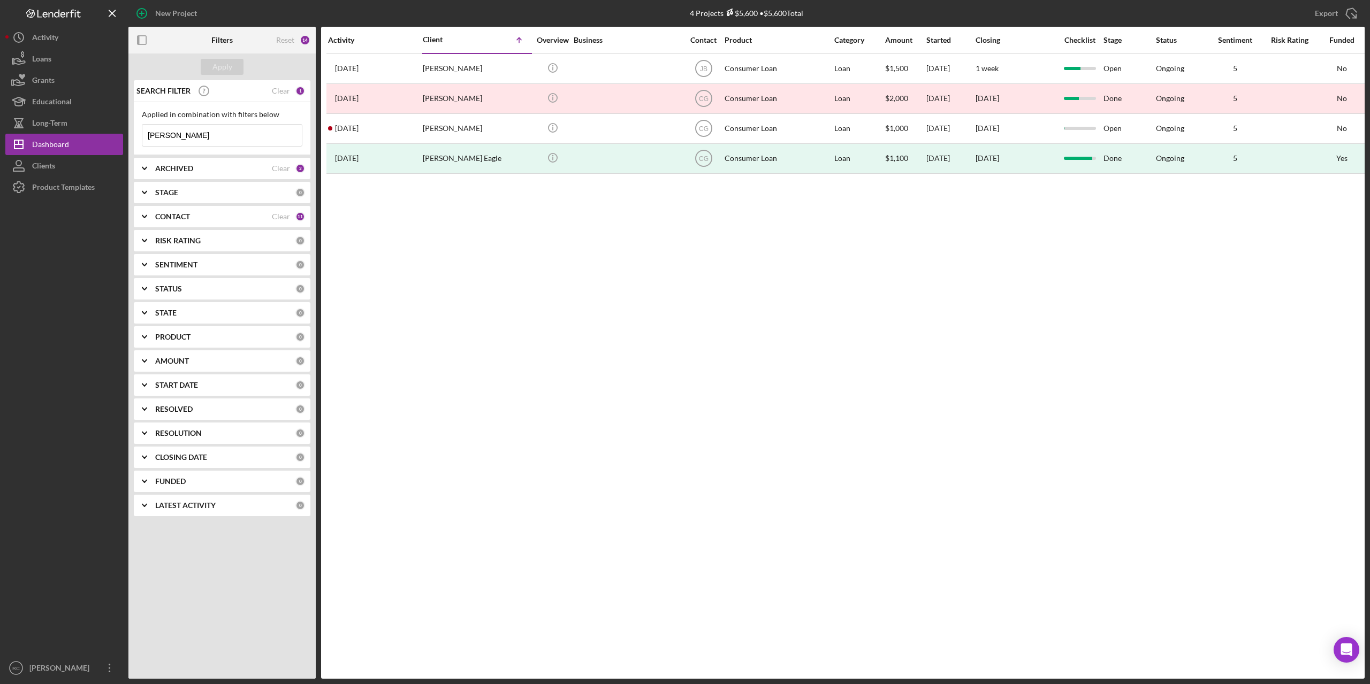
click at [174, 140] on input "[PERSON_NAME]" at bounding box center [221, 135] width 159 height 21
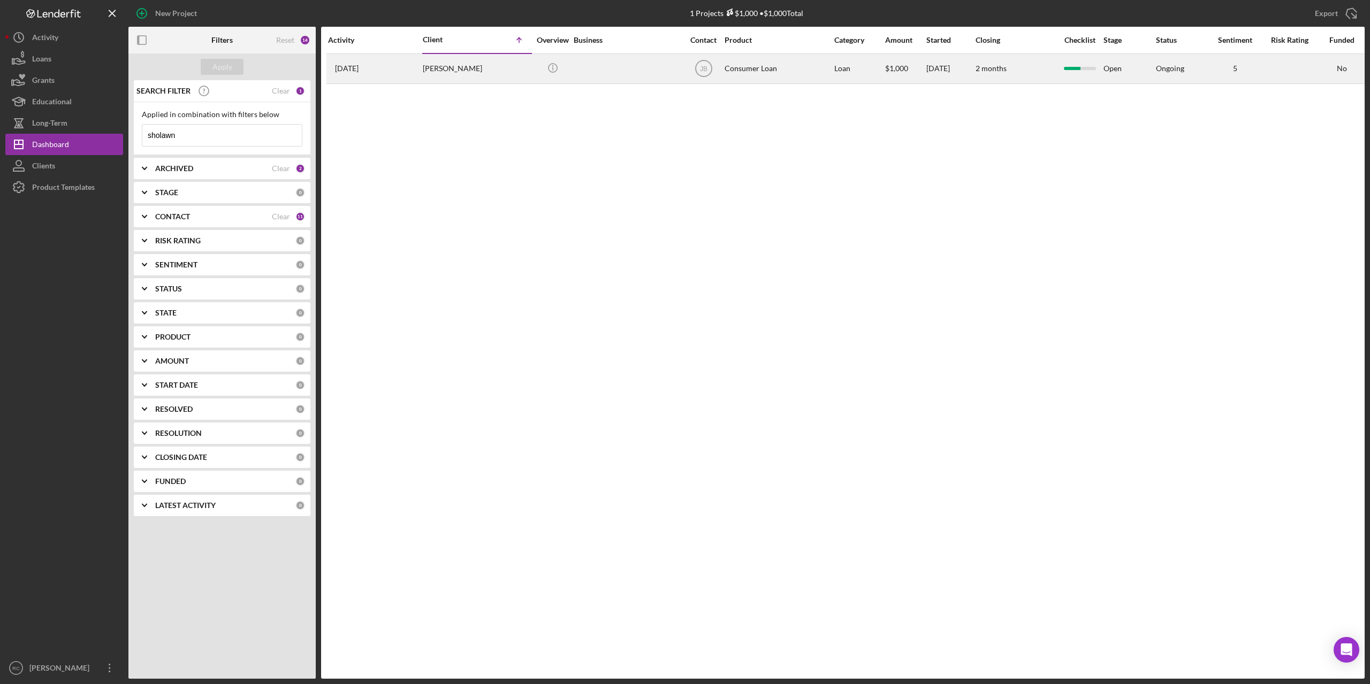
type input "sholawn"
click at [449, 65] on div "[PERSON_NAME]" at bounding box center [476, 69] width 107 height 28
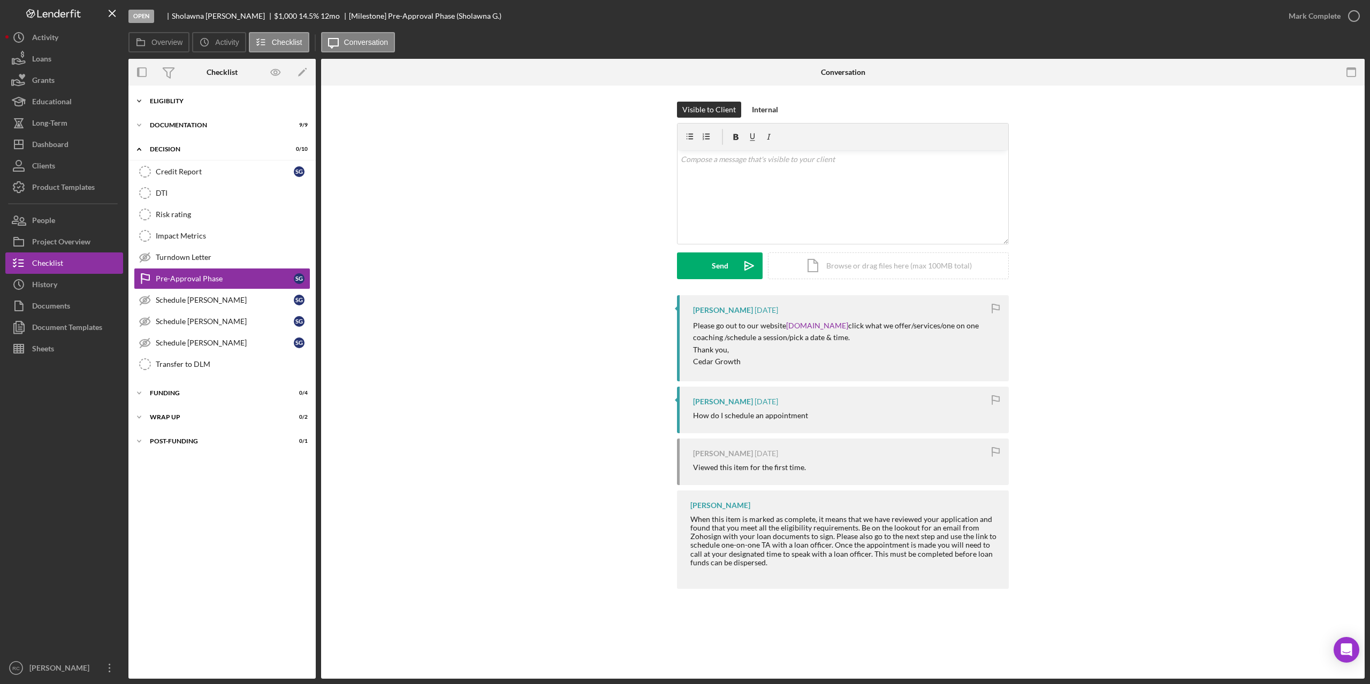
click at [171, 100] on div "Eligiblity" at bounding box center [226, 101] width 152 height 6
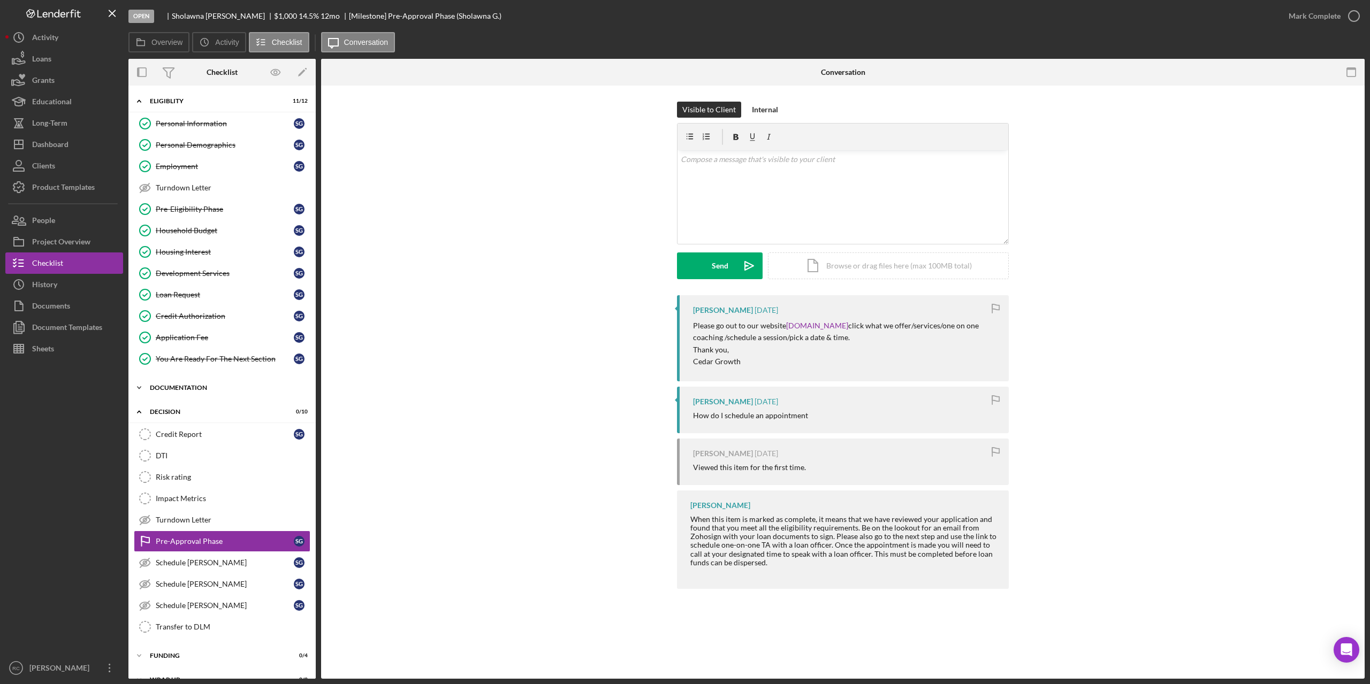
click at [183, 386] on div "Documentation" at bounding box center [226, 388] width 152 height 6
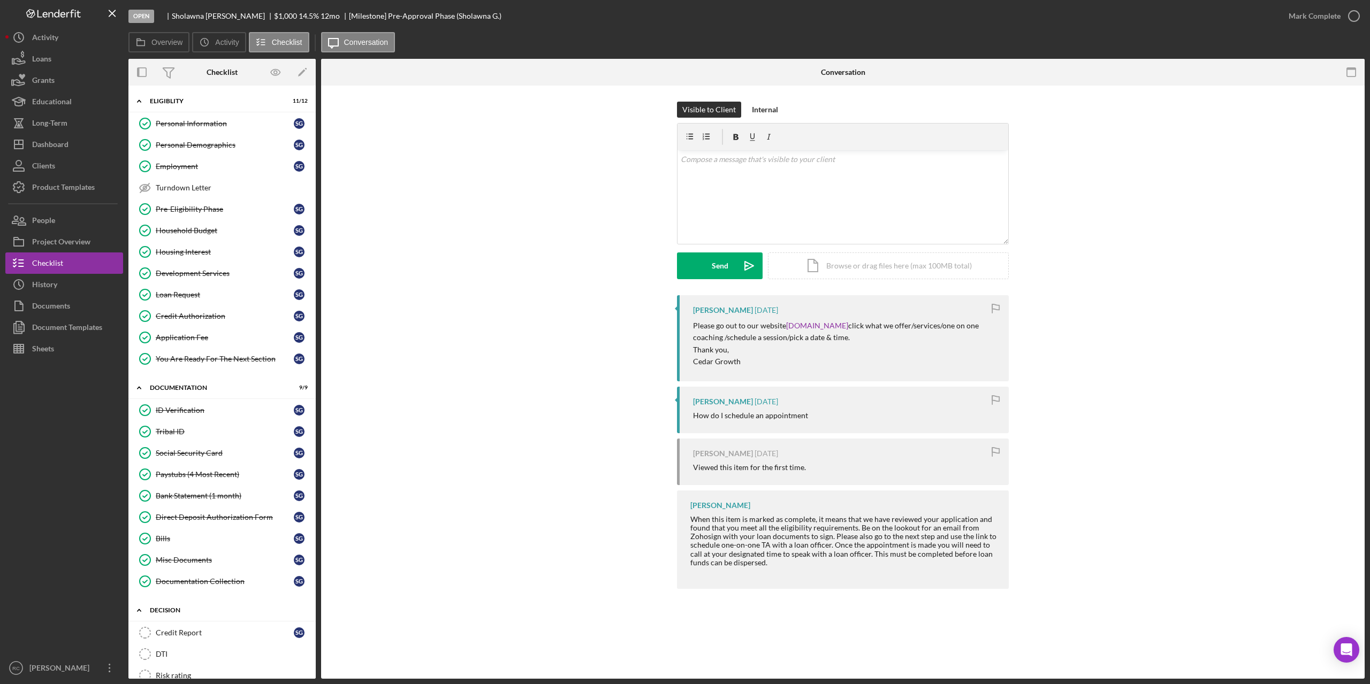
scroll to position [143, 0]
